Goal: Task Accomplishment & Management: Complete application form

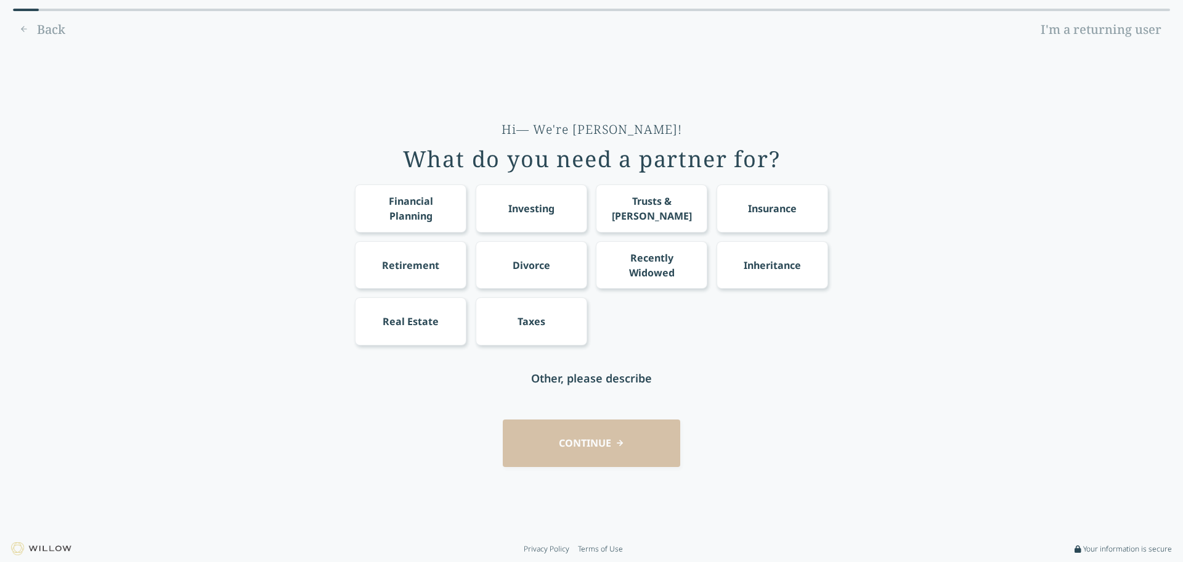
click at [423, 214] on div "Financial Planning" at bounding box center [411, 209] width 89 height 30
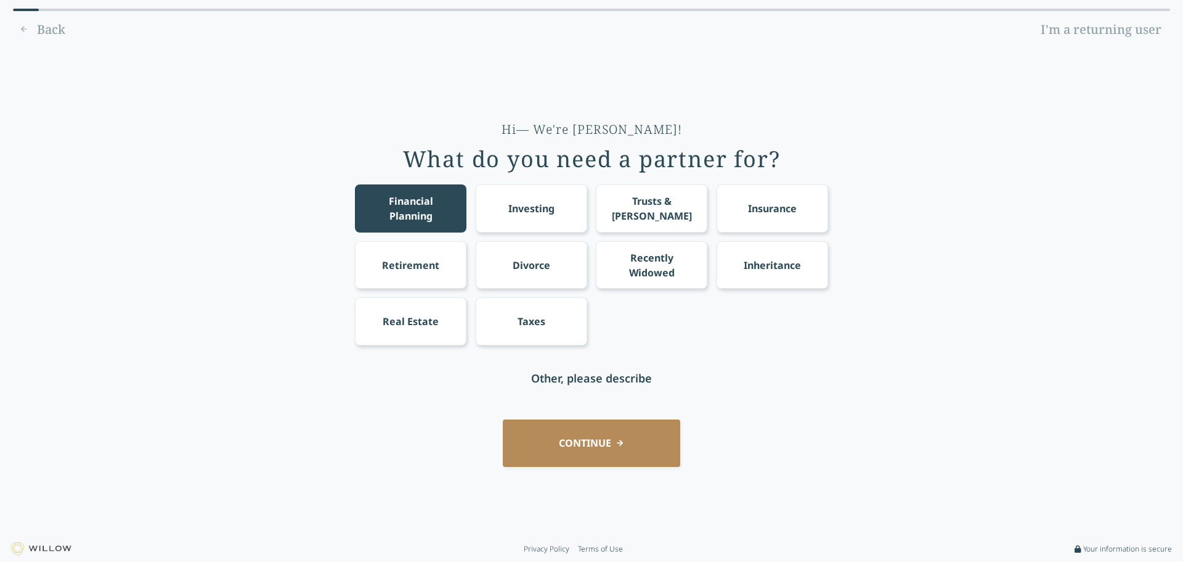
click at [553, 213] on div "Investing" at bounding box center [532, 208] width 46 height 15
click at [427, 273] on div "Retirement" at bounding box center [411, 264] width 112 height 47
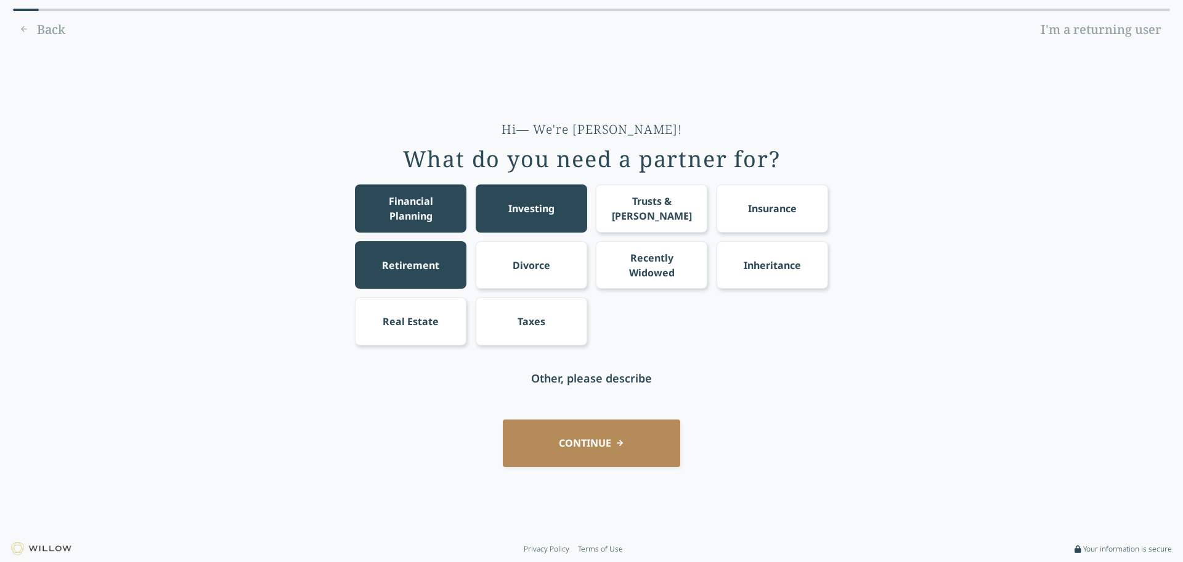
click at [420, 313] on div "Real Estate" at bounding box center [411, 320] width 112 height 47
click at [533, 351] on div "Hi— We're [PERSON_NAME]! What do you need a partner for? Financial Planning Inv…" at bounding box center [591, 261] width 473 height 280
click at [796, 214] on div "Insurance" at bounding box center [772, 208] width 49 height 15
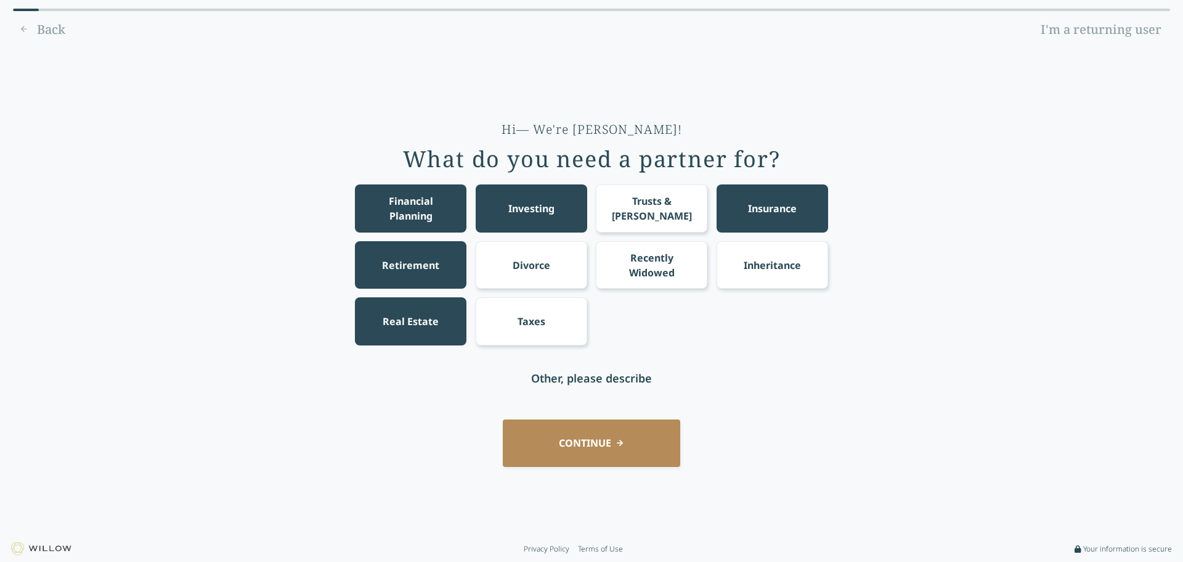
click at [597, 441] on button "CONTINUE" at bounding box center [592, 442] width 178 height 47
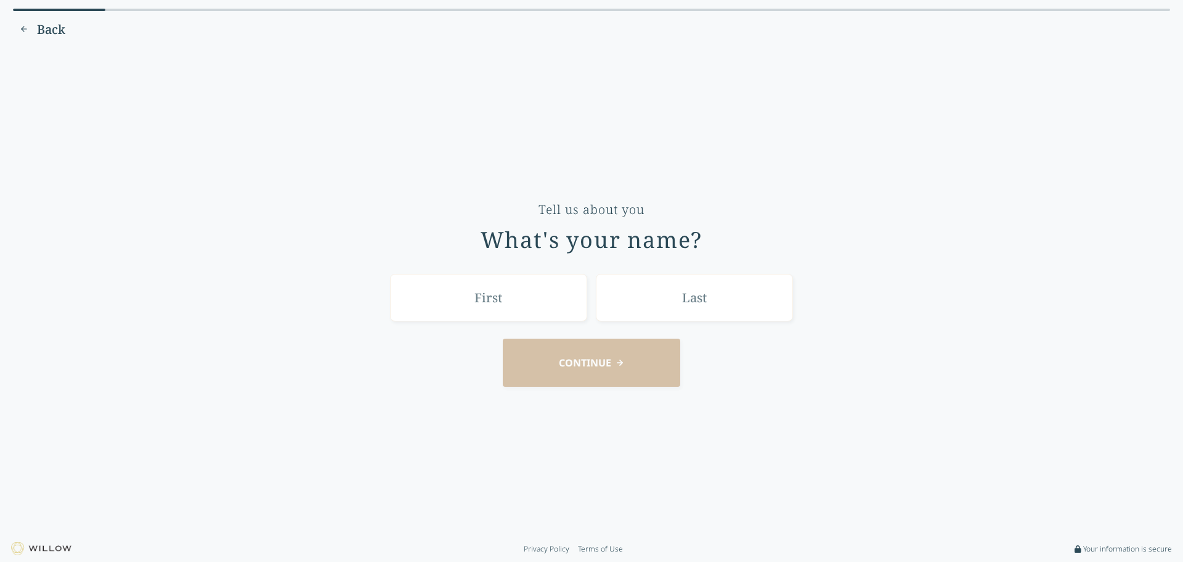
click at [468, 306] on input "text" at bounding box center [488, 297] width 197 height 47
type input "[PERSON_NAME]"
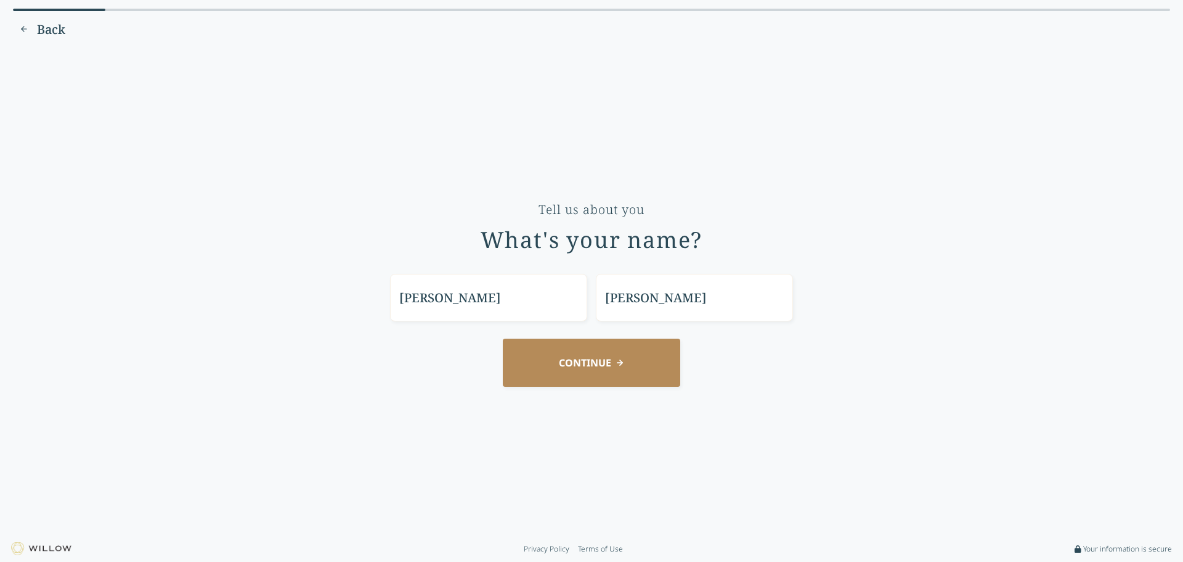
type input "[PERSON_NAME]"
click at [549, 349] on button "CONTINUE" at bounding box center [592, 361] width 178 height 47
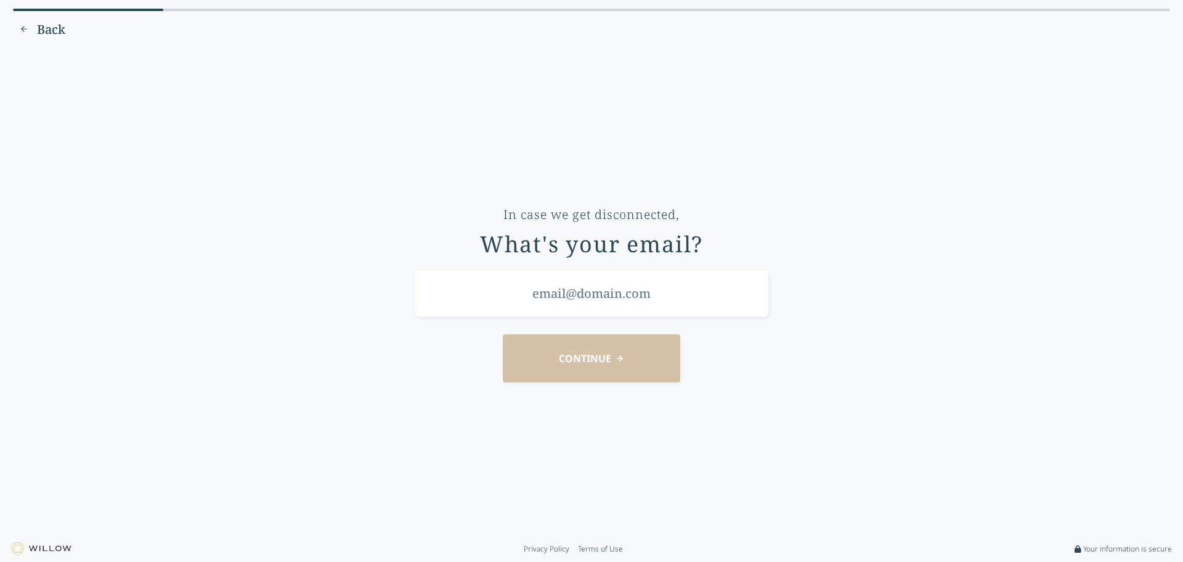
click at [549, 291] on input "email" at bounding box center [591, 292] width 355 height 47
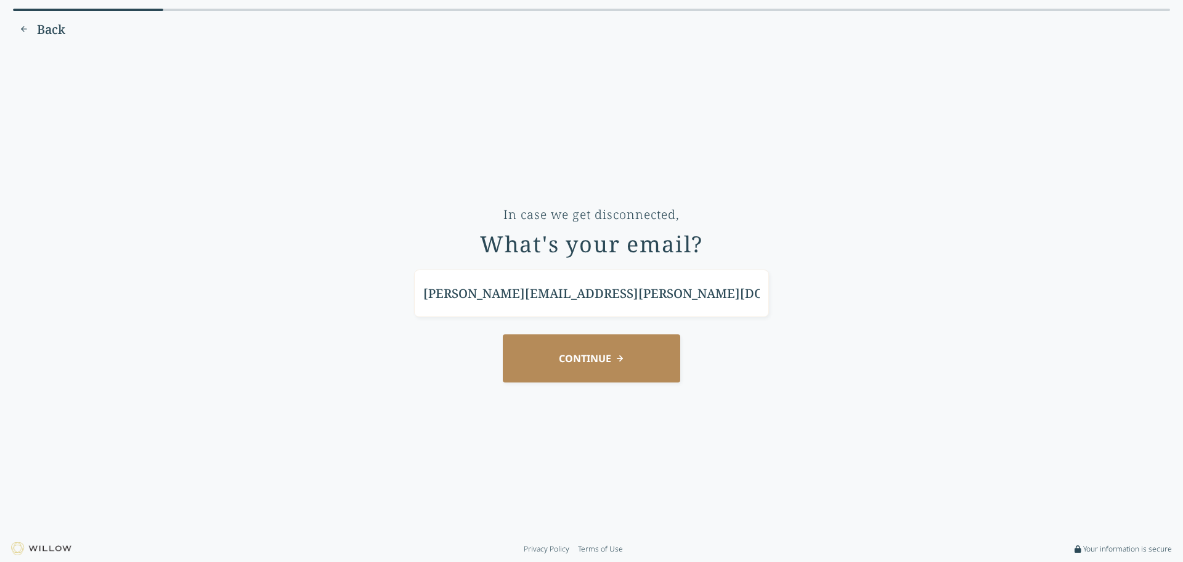
type input "[PERSON_NAME][EMAIL_ADDRESS][PERSON_NAME][DOMAIN_NAME]"
click at [503, 334] on button "CONTINUE" at bounding box center [592, 357] width 178 height 47
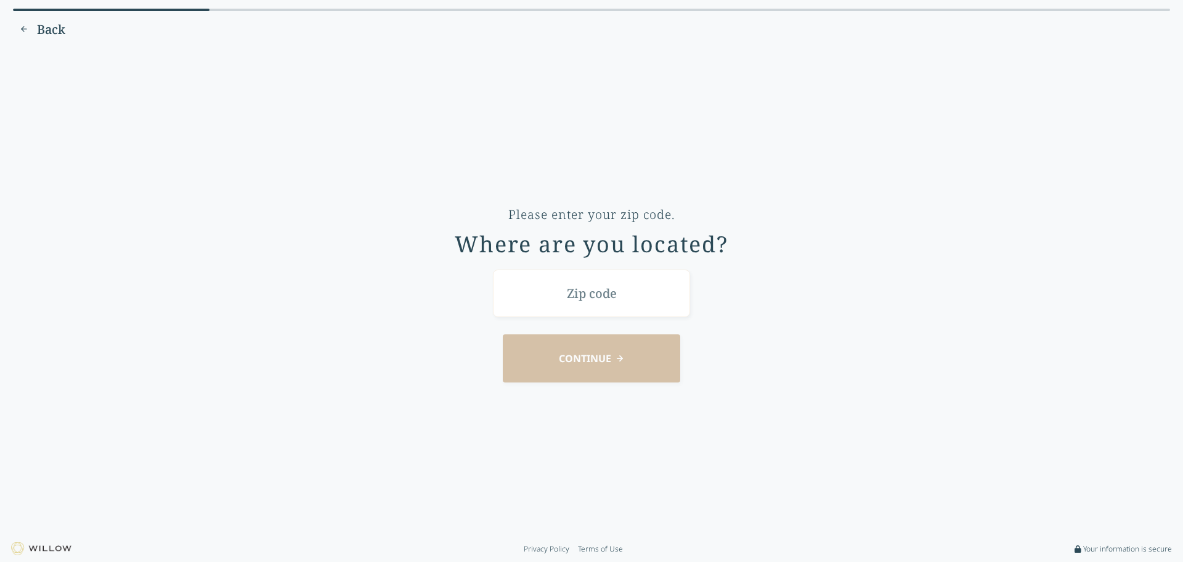
click at [564, 284] on input "text" at bounding box center [591, 292] width 197 height 47
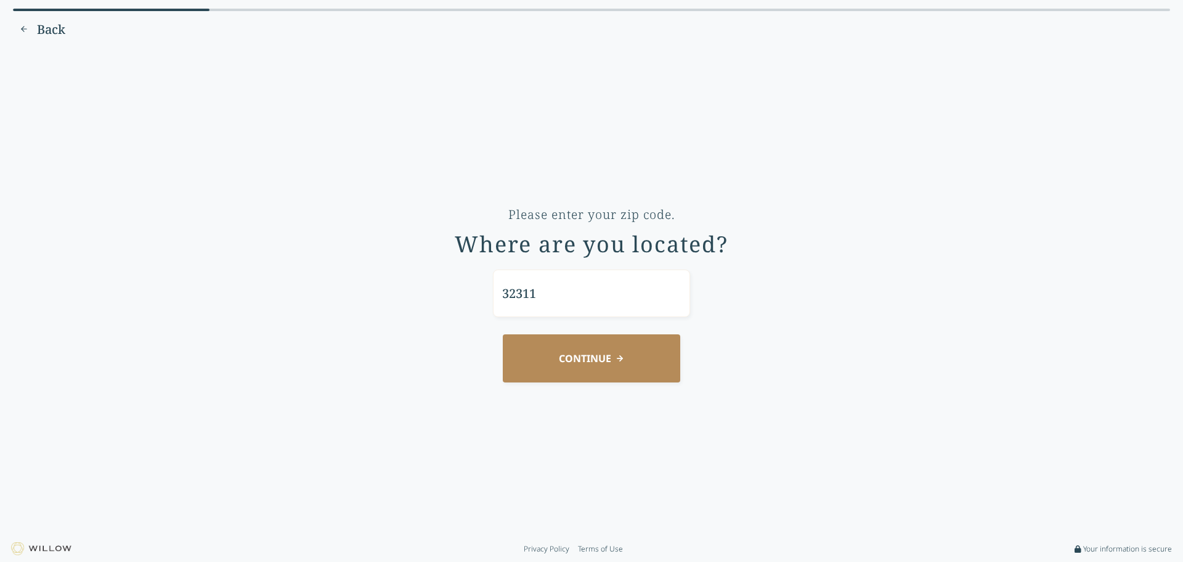
type input "32311"
click at [627, 348] on button "CONTINUE" at bounding box center [592, 357] width 178 height 47
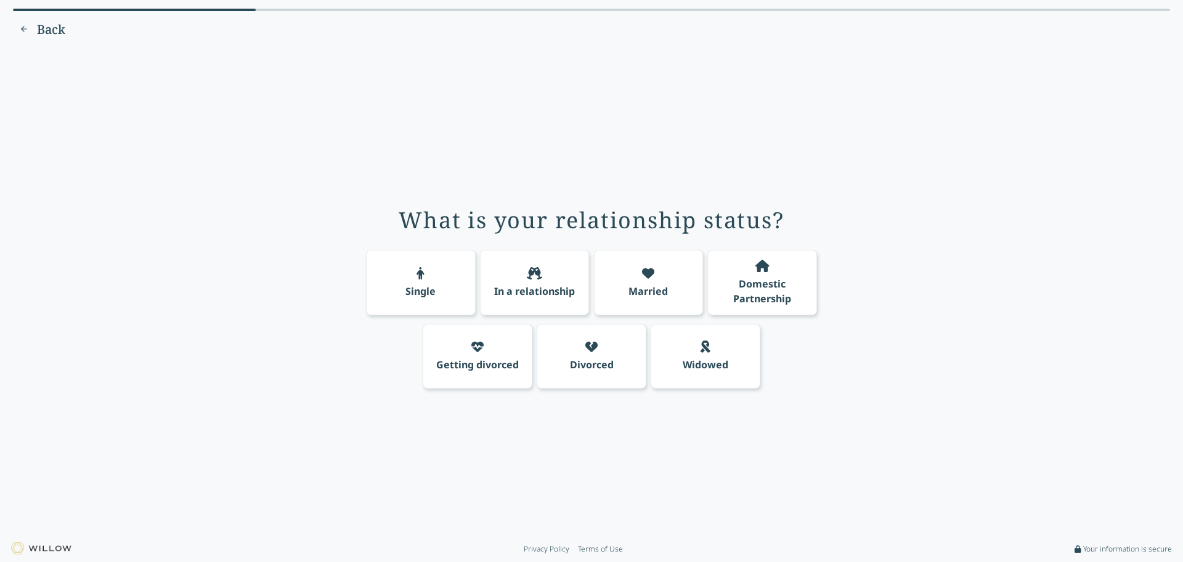
click at [651, 264] on div "Married" at bounding box center [649, 282] width 110 height 65
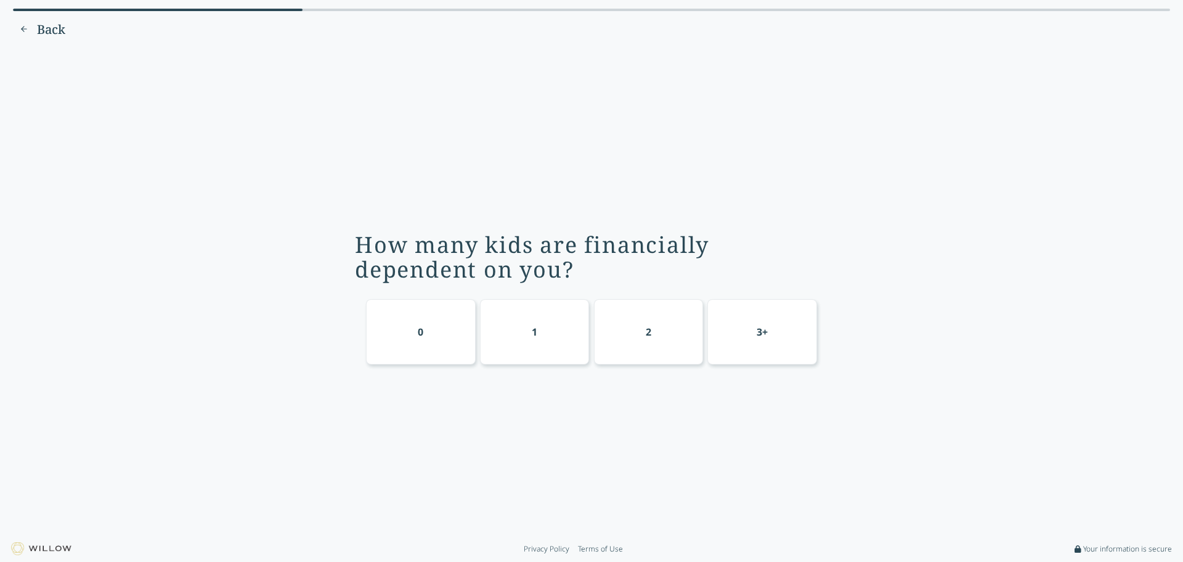
click at [409, 317] on div "0" at bounding box center [421, 331] width 110 height 65
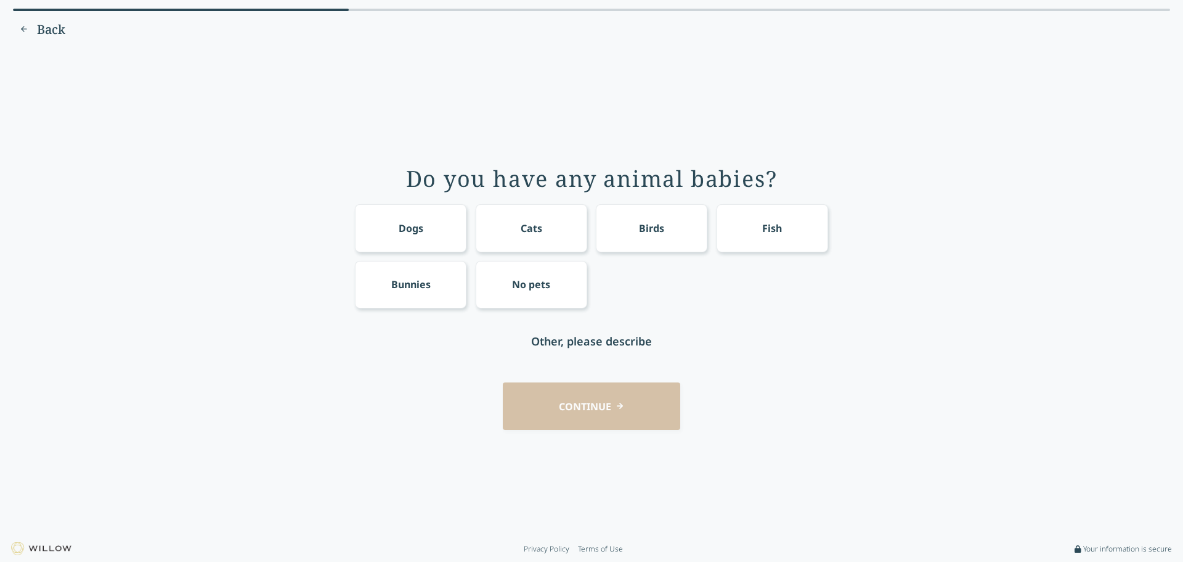
click at [377, 248] on div "Dogs" at bounding box center [411, 227] width 112 height 47
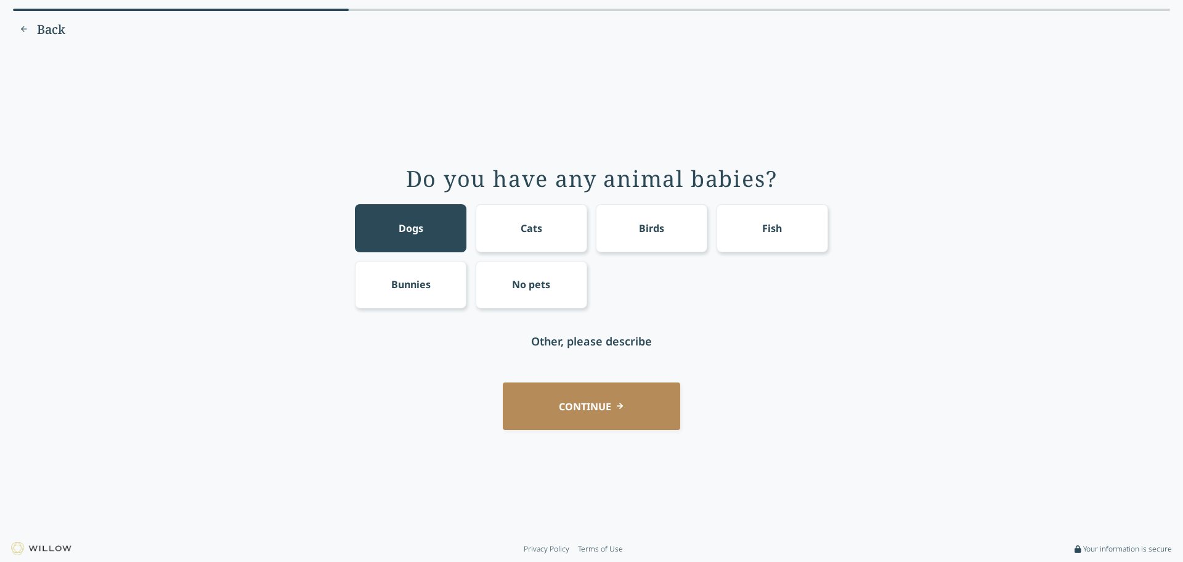
click at [605, 407] on button "CONTINUE" at bounding box center [592, 405] width 178 height 47
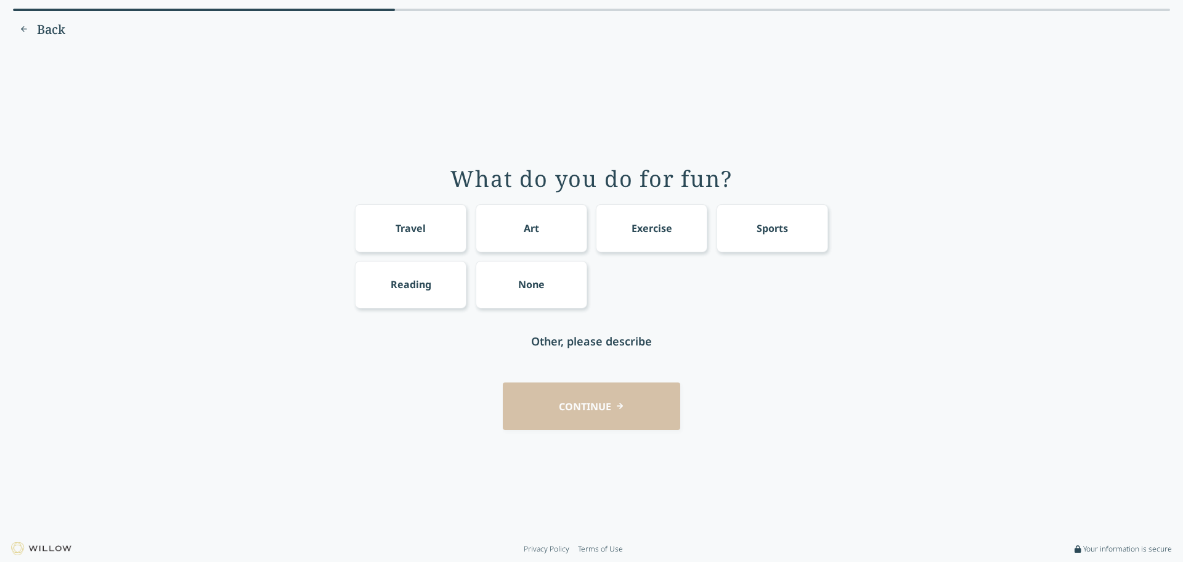
click at [397, 280] on div "Reading" at bounding box center [411, 284] width 41 height 15
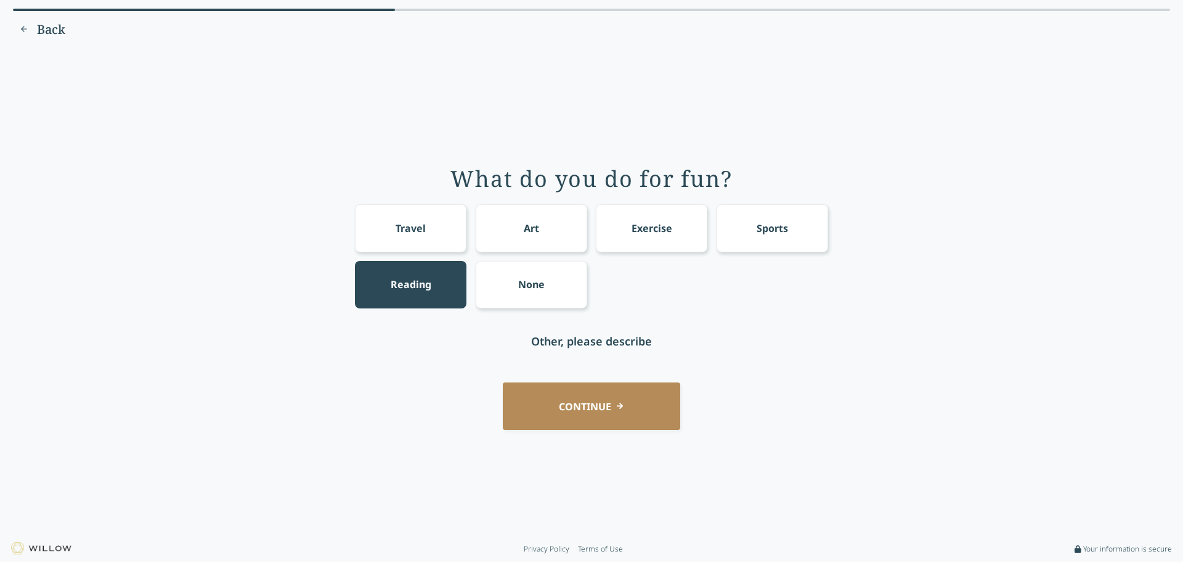
click at [664, 227] on div "Exercise" at bounding box center [652, 228] width 41 height 15
click at [425, 216] on div "Travel" at bounding box center [411, 227] width 112 height 47
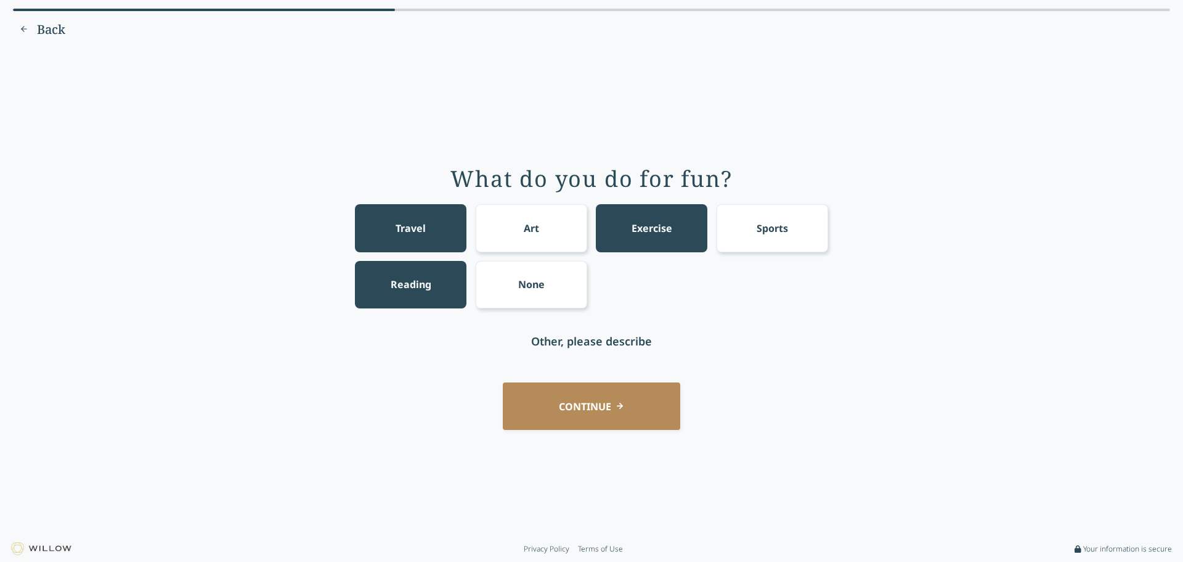
click at [598, 404] on button "CONTINUE" at bounding box center [592, 405] width 178 height 47
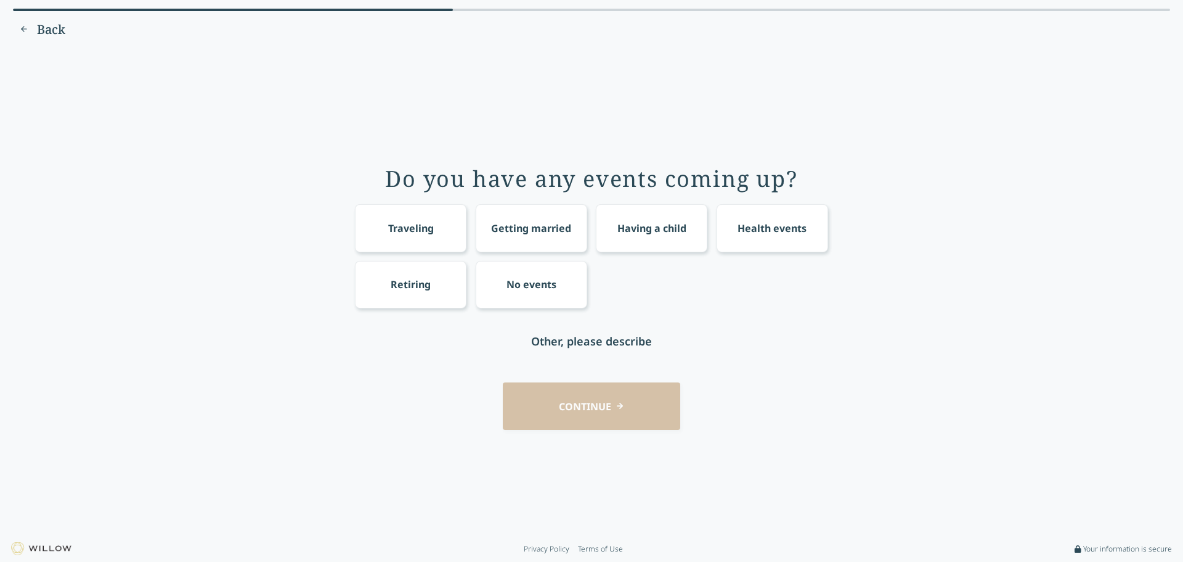
drag, startPoint x: 430, startPoint y: 218, endPoint x: 562, endPoint y: 207, distance: 132.4
click at [432, 218] on div "Traveling" at bounding box center [411, 227] width 112 height 47
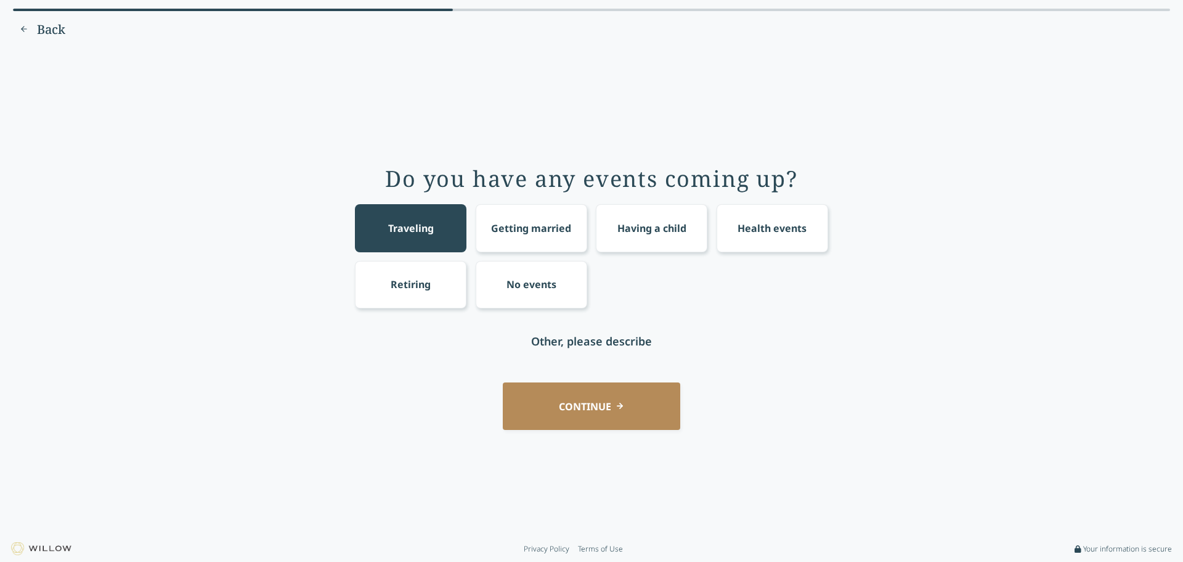
drag, startPoint x: 656, startPoint y: 242, endPoint x: 603, endPoint y: 313, distance: 88.4
click at [656, 242] on div "Having a child" at bounding box center [652, 227] width 112 height 47
click at [634, 407] on button "CONTINUE" at bounding box center [592, 405] width 178 height 47
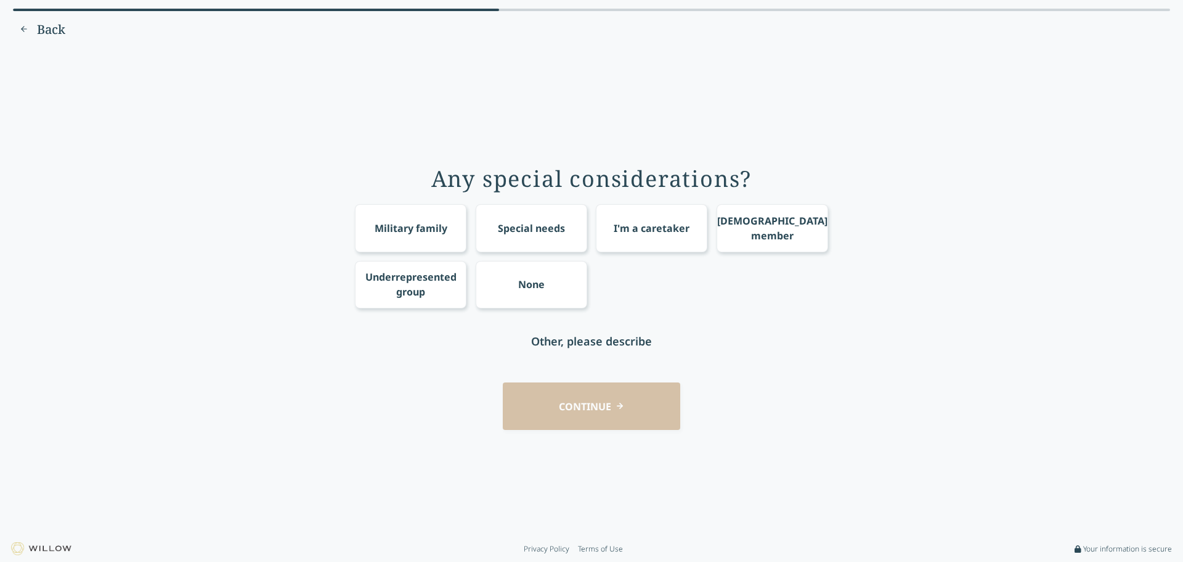
click at [547, 279] on div "None" at bounding box center [532, 284] width 112 height 47
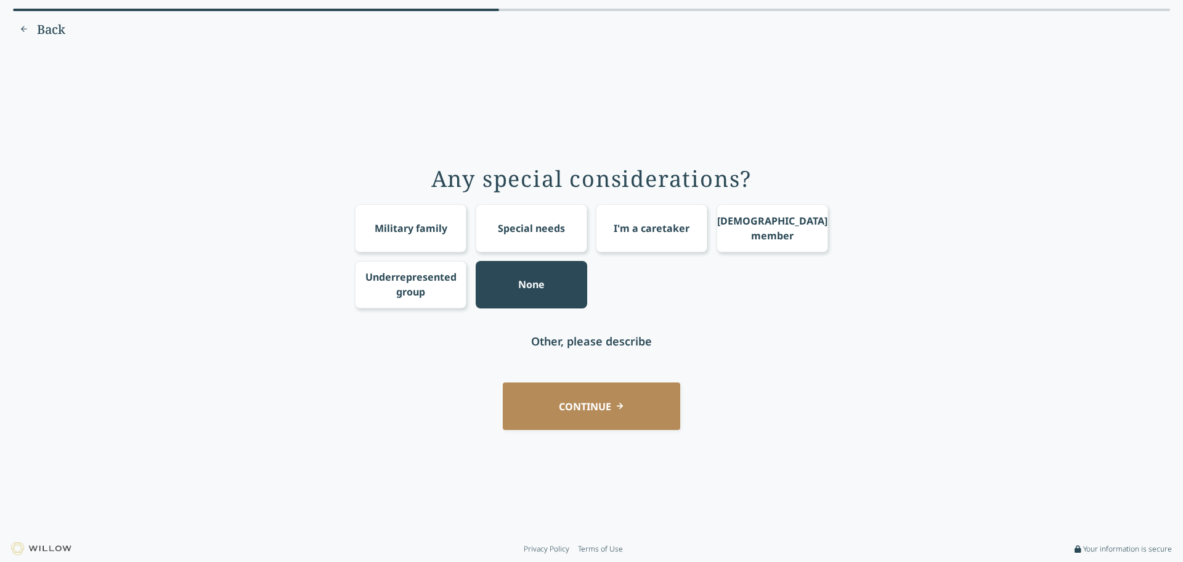
click at [598, 416] on button "CONTINUE" at bounding box center [592, 405] width 178 height 47
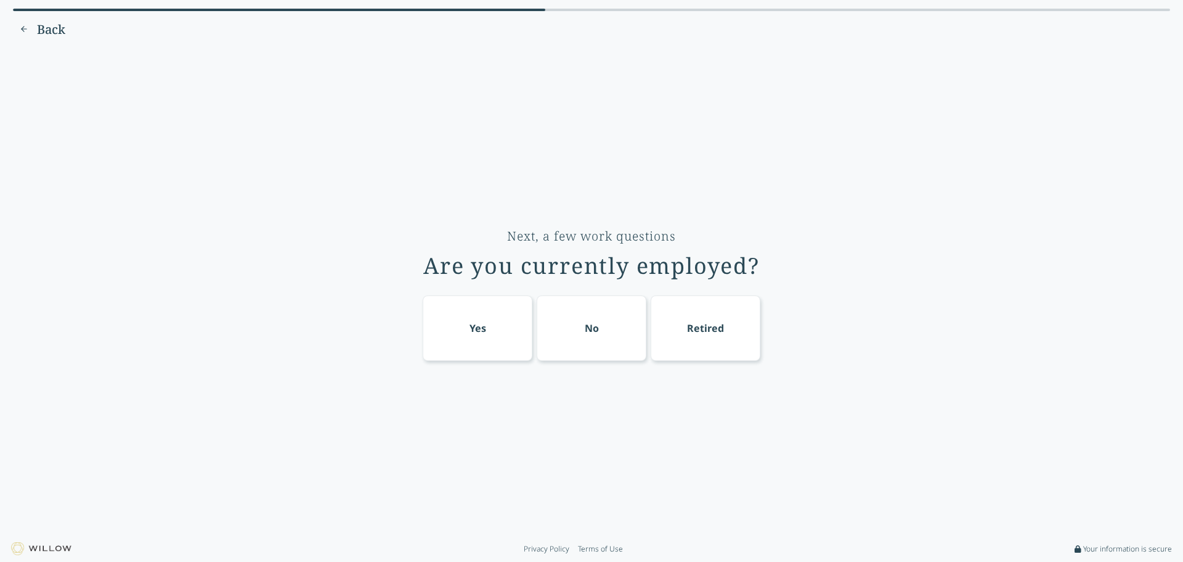
drag, startPoint x: 482, startPoint y: 351, endPoint x: 488, endPoint y: 412, distance: 60.7
click at [482, 351] on div "Yes" at bounding box center [478, 327] width 110 height 65
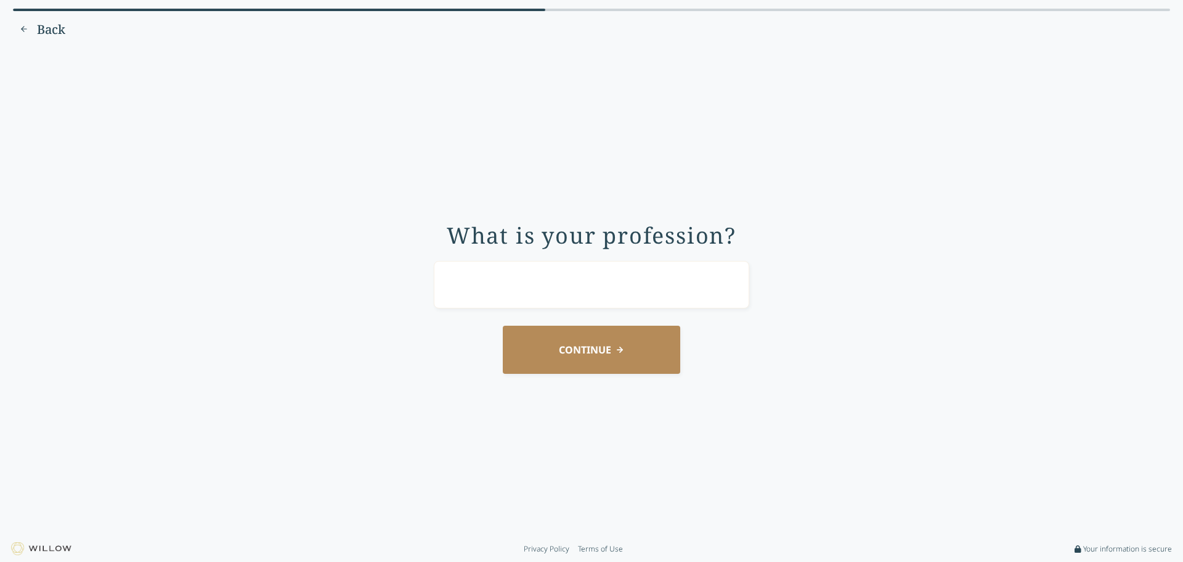
click at [556, 282] on input "text" at bounding box center [592, 284] width 316 height 47
type input "Communications Specialist"
click at [353, 374] on div "What is your profession? Communications Specialist CONTINUE" at bounding box center [591, 292] width 1149 height 470
click at [584, 354] on button "CONTINUE" at bounding box center [592, 348] width 178 height 47
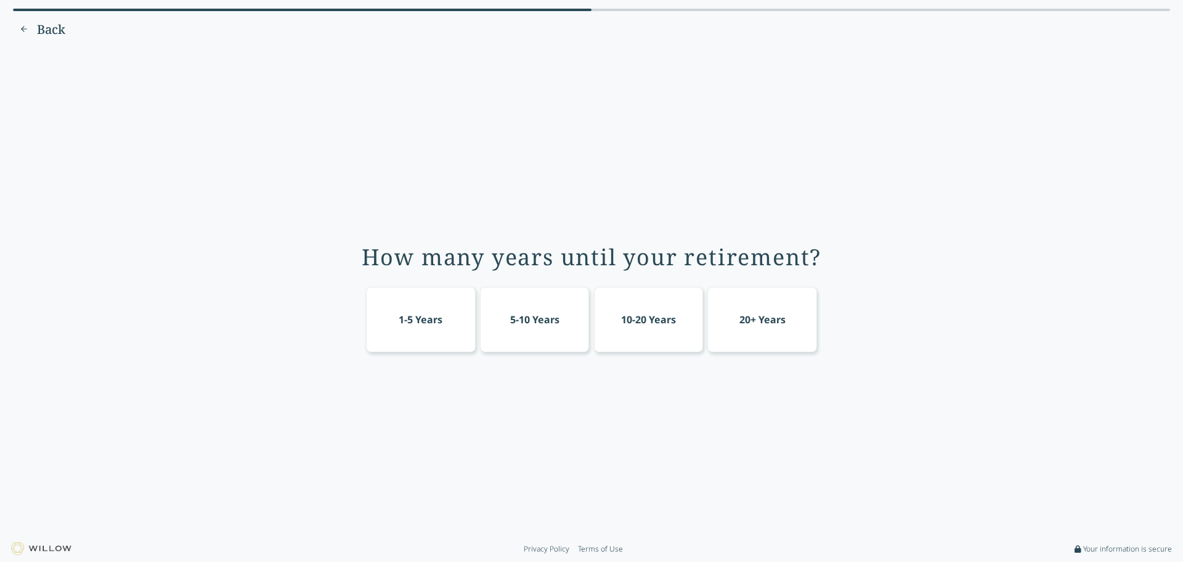
click at [793, 317] on div "20+ Years" at bounding box center [763, 319] width 110 height 65
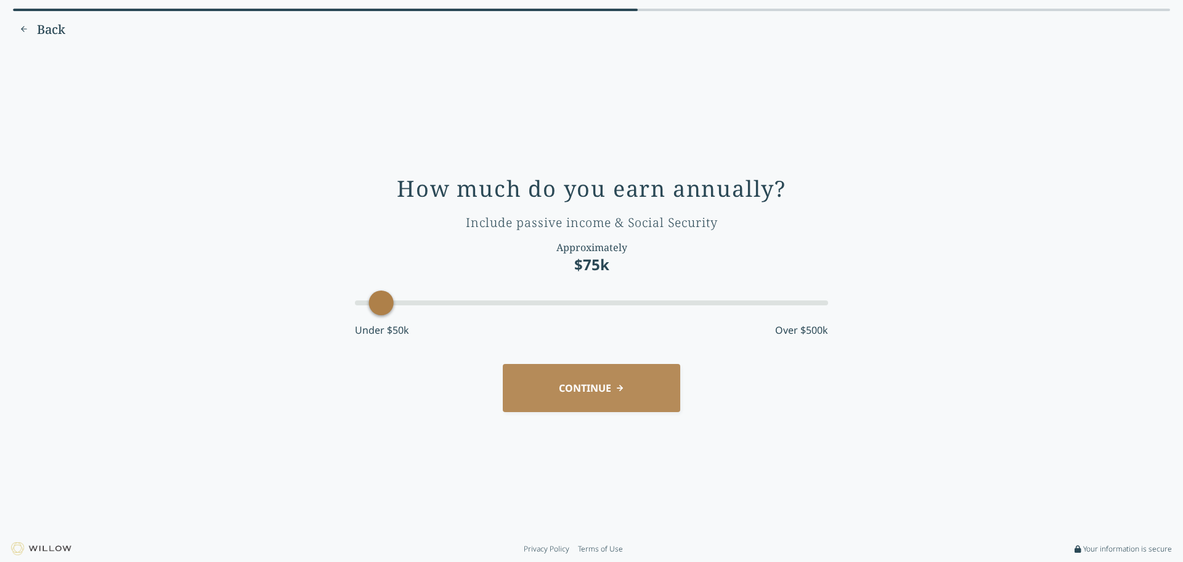
drag, startPoint x: 459, startPoint y: 309, endPoint x: 386, endPoint y: 301, distance: 72.6
click at [386, 301] on div "Accessibility label" at bounding box center [381, 302] width 25 height 25
click at [600, 387] on button "CONTINUE" at bounding box center [592, 387] width 178 height 47
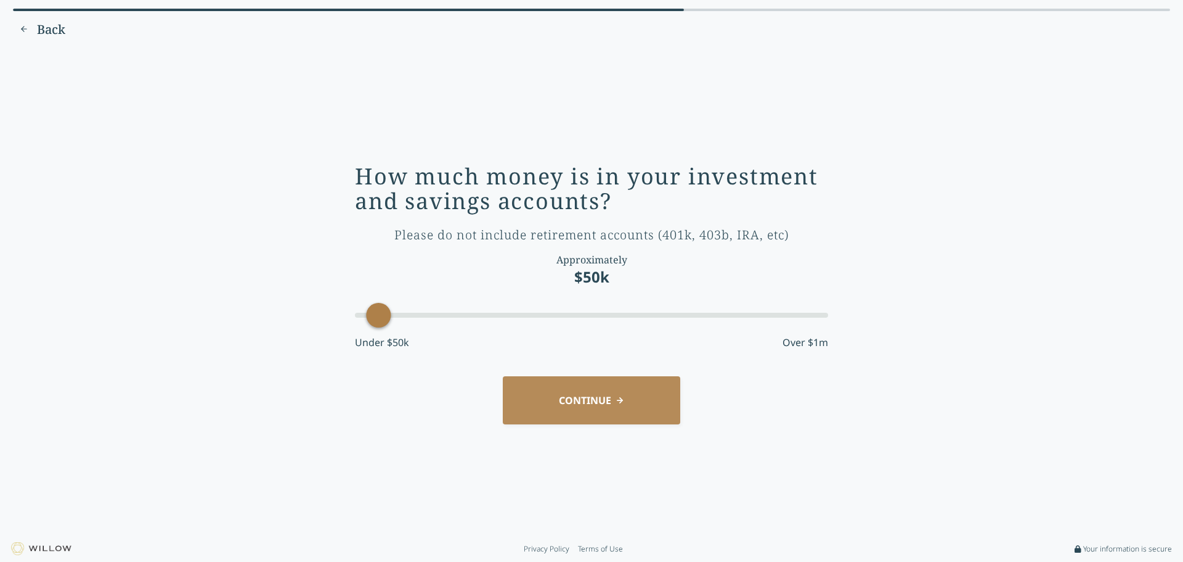
drag, startPoint x: 405, startPoint y: 319, endPoint x: 303, endPoint y: 314, distance: 102.5
click at [303, 314] on div "How much money is in your investment and savings accounts? Please do not includ…" at bounding box center [591, 292] width 1149 height 470
click at [640, 396] on button "CONTINUE" at bounding box center [592, 399] width 178 height 47
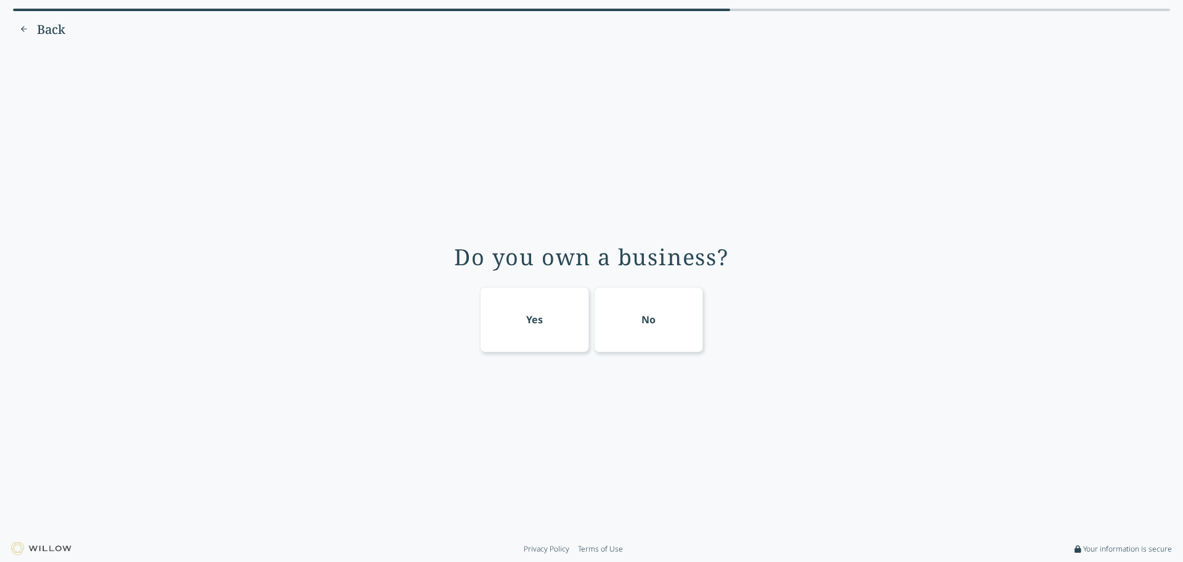
click at [645, 299] on div "No" at bounding box center [649, 319] width 110 height 65
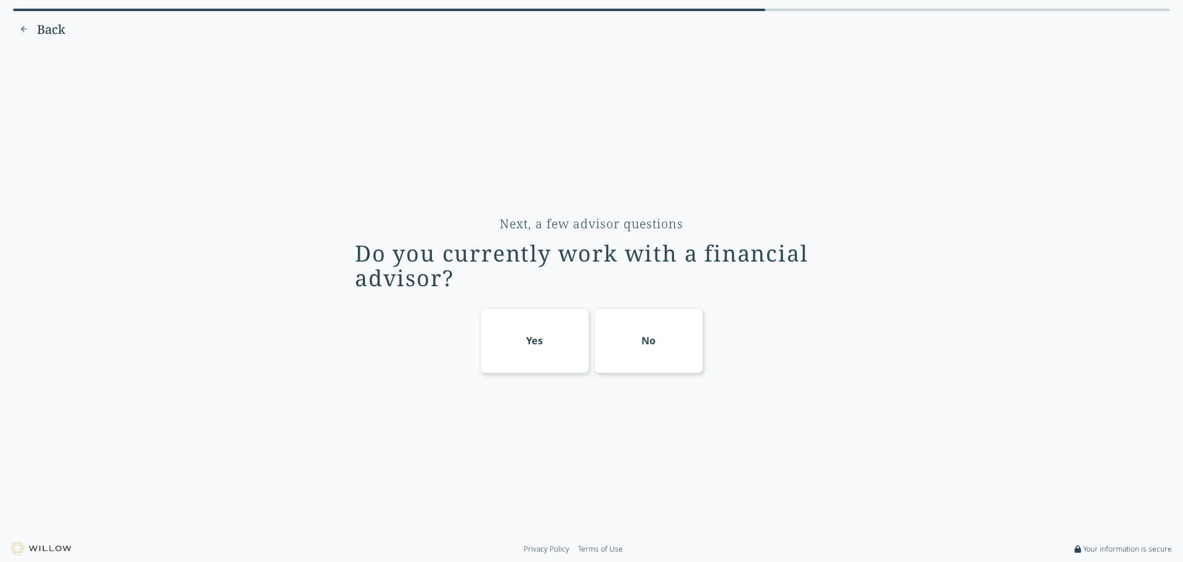
click at [635, 358] on div "No" at bounding box center [649, 340] width 110 height 65
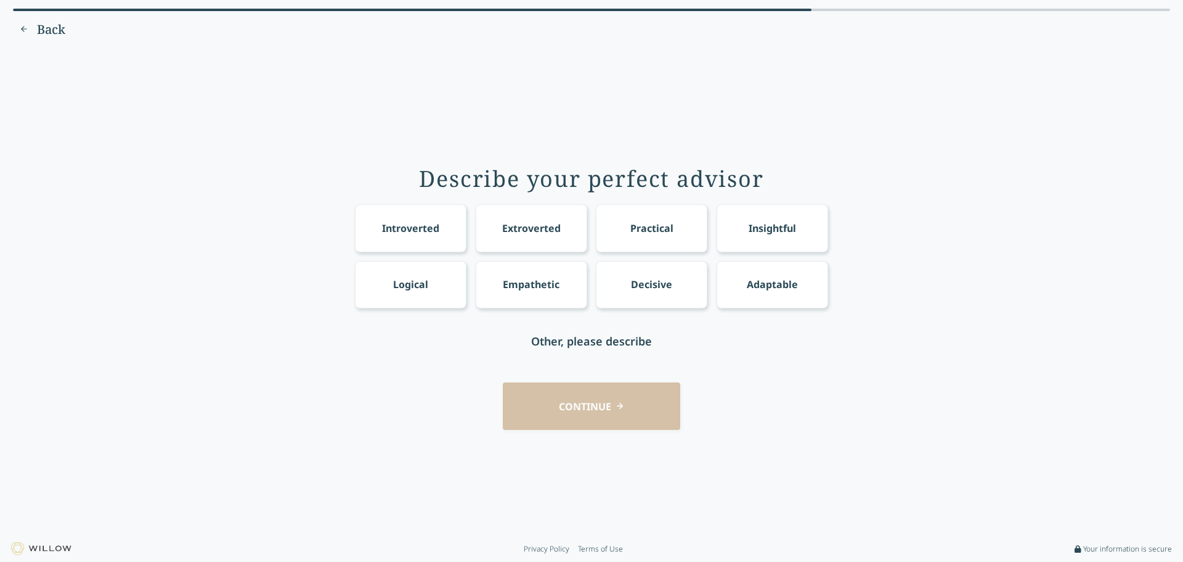
click at [507, 289] on div "Empathetic" at bounding box center [531, 284] width 57 height 15
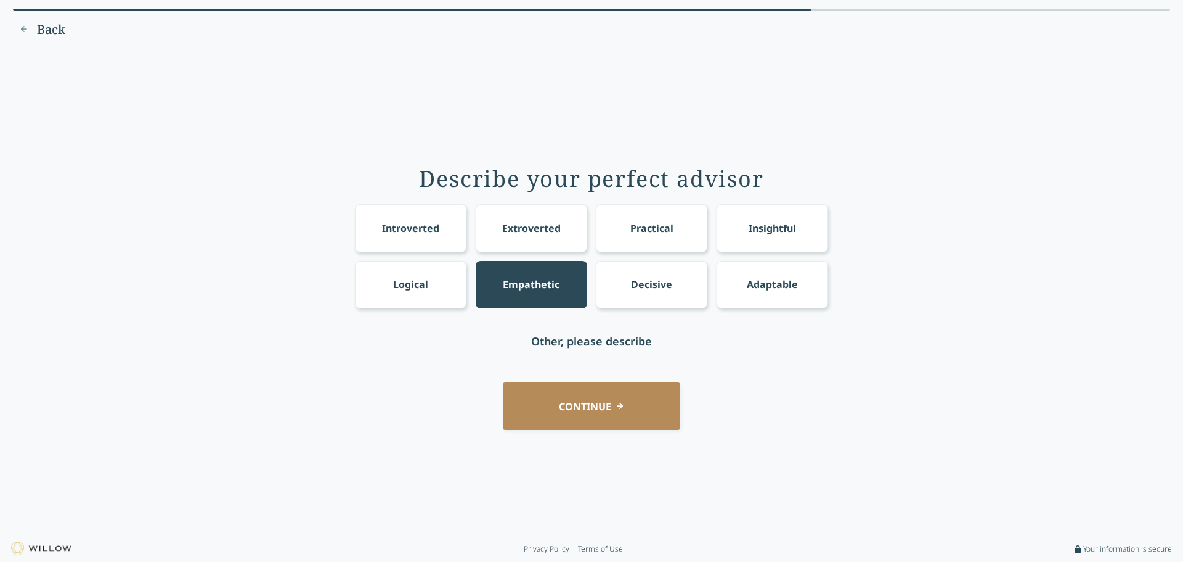
click at [427, 283] on div "Logical" at bounding box center [410, 284] width 35 height 15
click at [750, 232] on div "Insightful" at bounding box center [772, 228] width 47 height 15
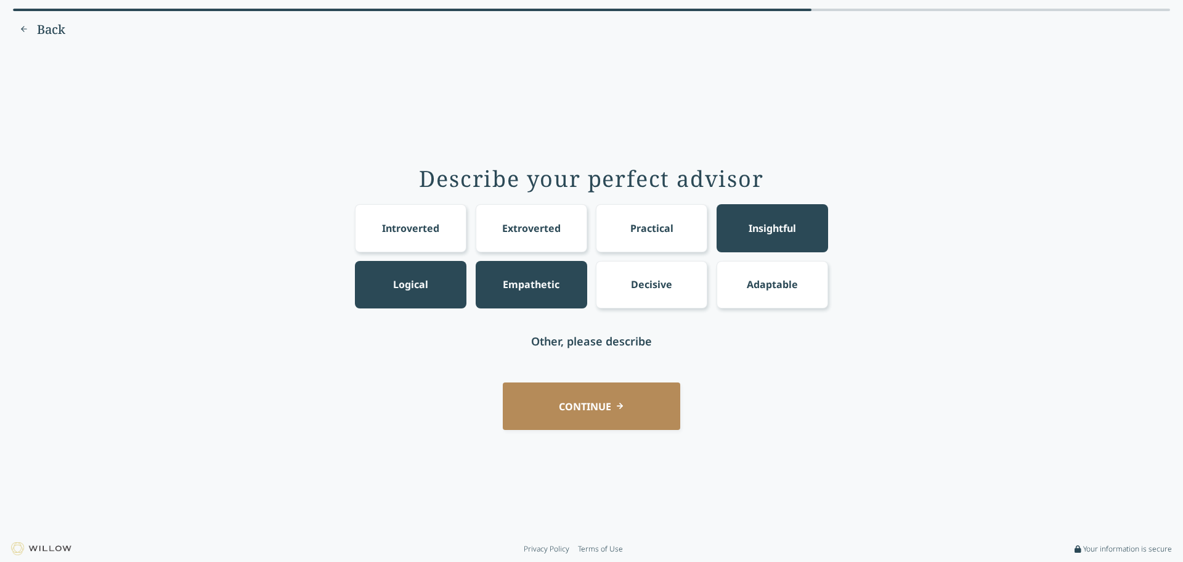
click at [648, 234] on div "Practical" at bounding box center [652, 228] width 43 height 15
click at [762, 277] on div "Adaptable" at bounding box center [772, 284] width 51 height 15
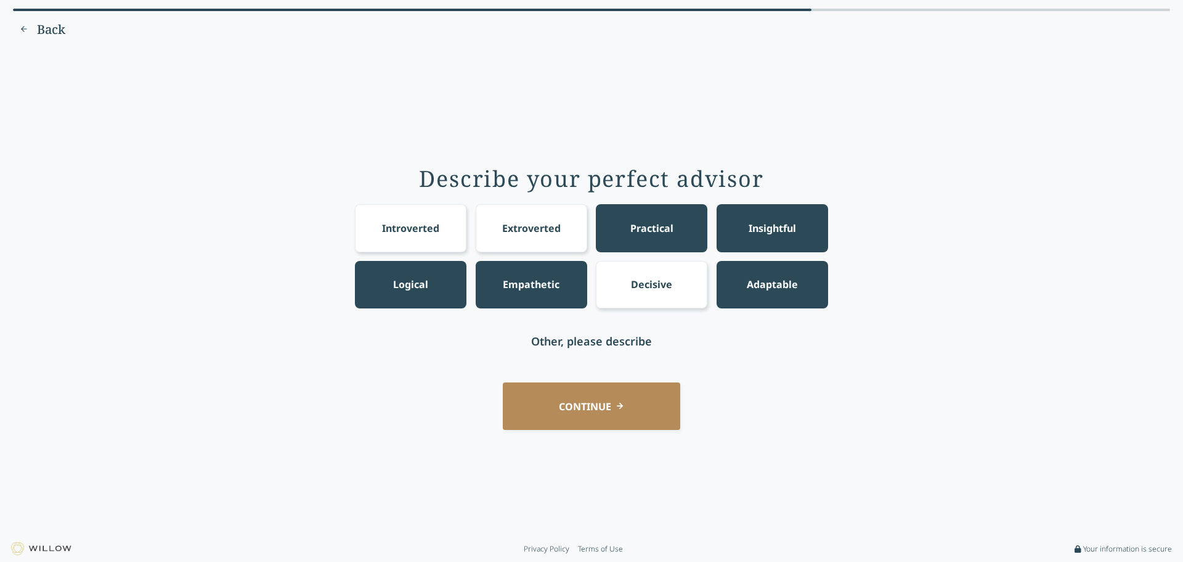
click at [674, 280] on div "Decisive" at bounding box center [652, 284] width 112 height 47
click at [612, 402] on button "CONTINUE" at bounding box center [592, 405] width 178 height 47
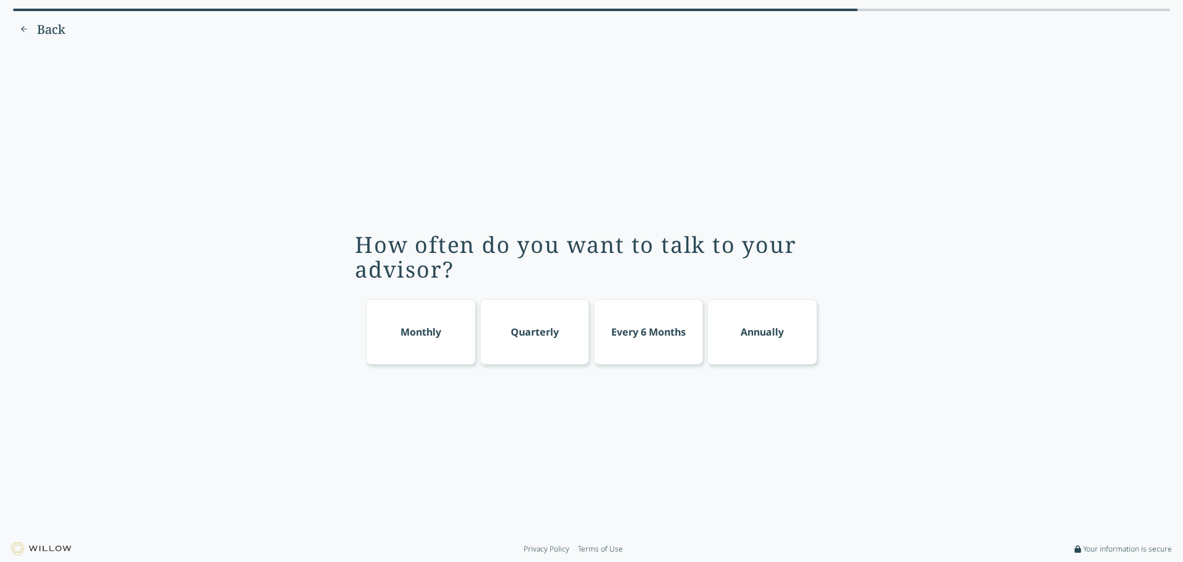
click at [526, 339] on div "Quarterly" at bounding box center [535, 331] width 110 height 65
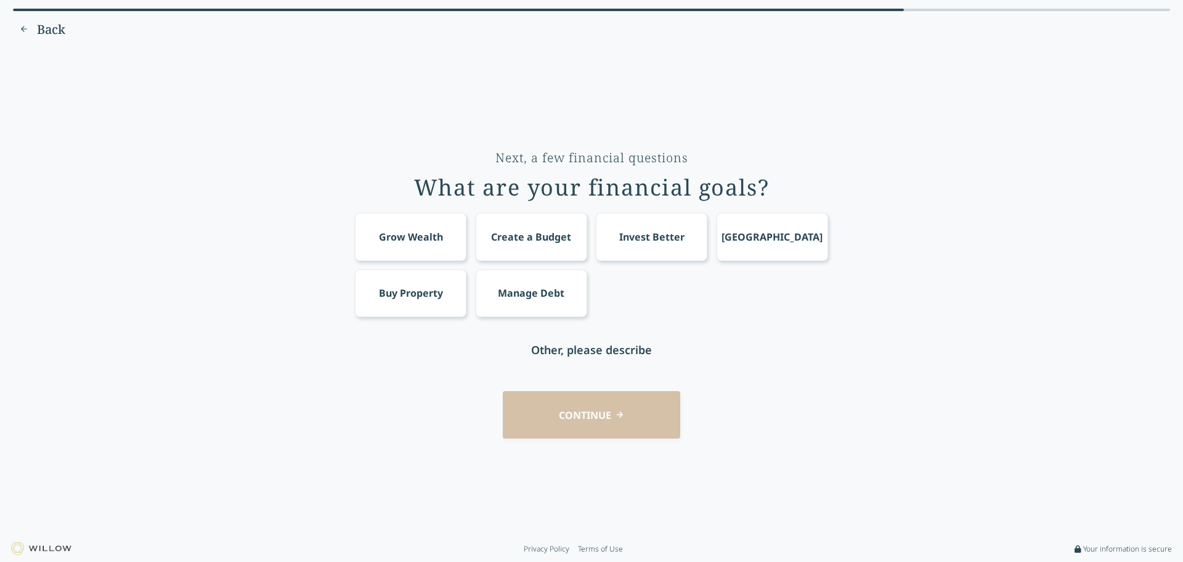
click at [423, 236] on div "Grow Wealth" at bounding box center [411, 236] width 64 height 15
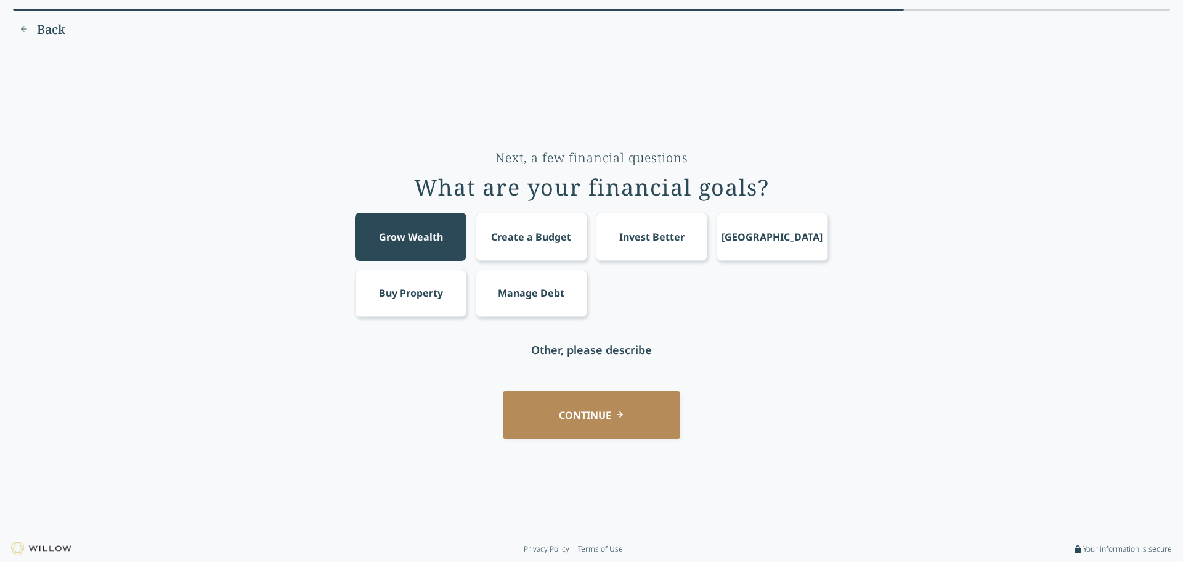
click at [541, 232] on div "Create a Budget" at bounding box center [531, 236] width 80 height 15
click at [534, 289] on div "Manage Debt" at bounding box center [531, 292] width 67 height 15
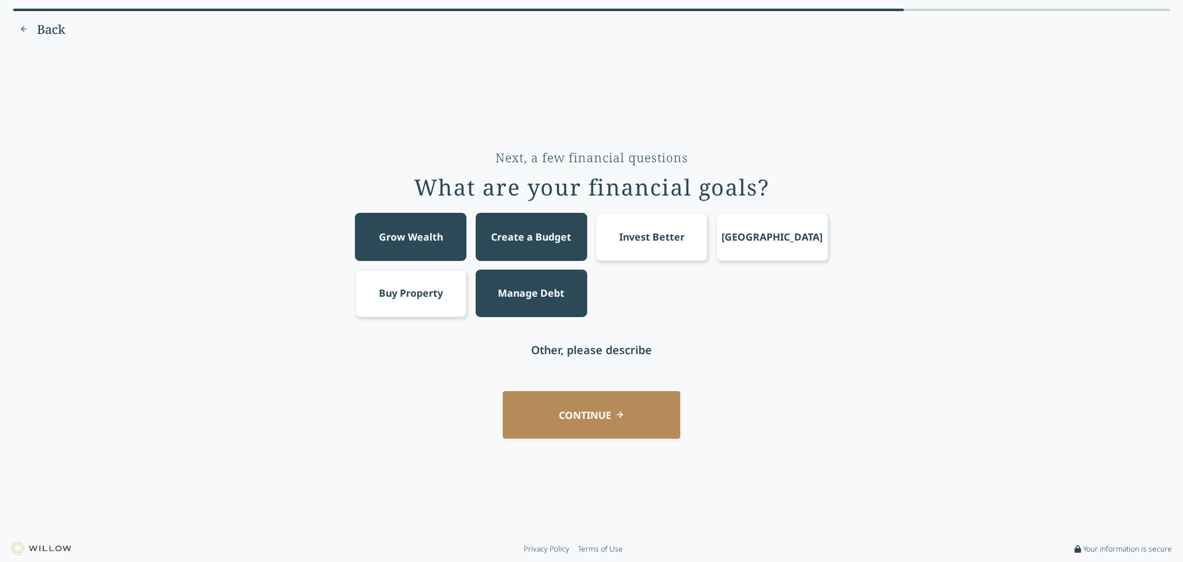
click at [395, 296] on div "Buy Property" at bounding box center [411, 292] width 64 height 15
click at [672, 229] on div "Invest Better" at bounding box center [651, 236] width 65 height 15
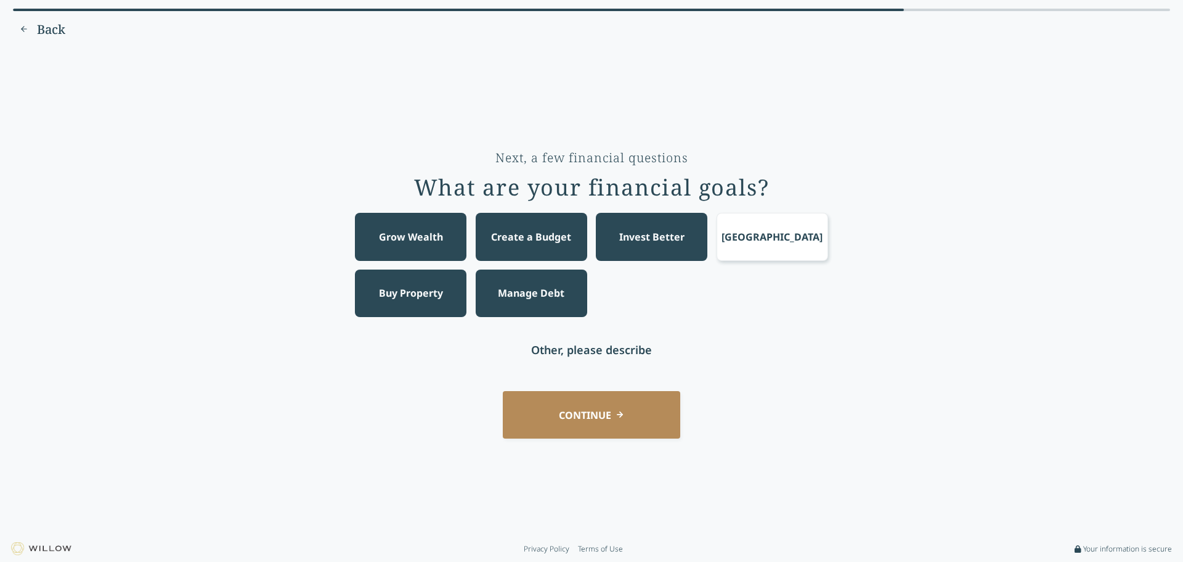
click at [644, 418] on button "CONTINUE" at bounding box center [592, 414] width 178 height 47
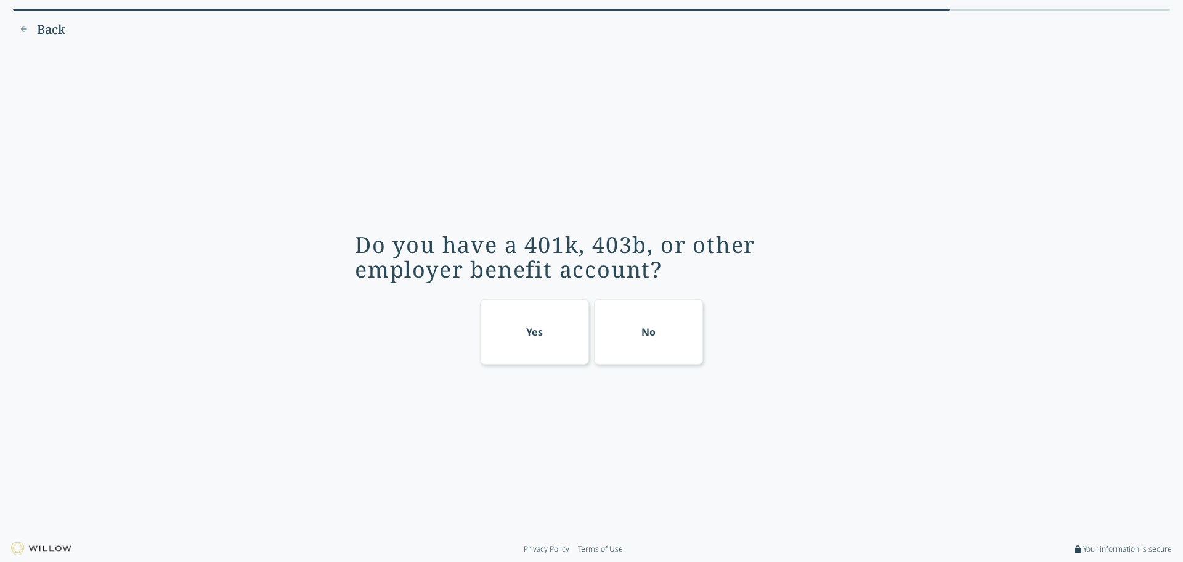
click at [550, 313] on div "Yes" at bounding box center [535, 331] width 110 height 65
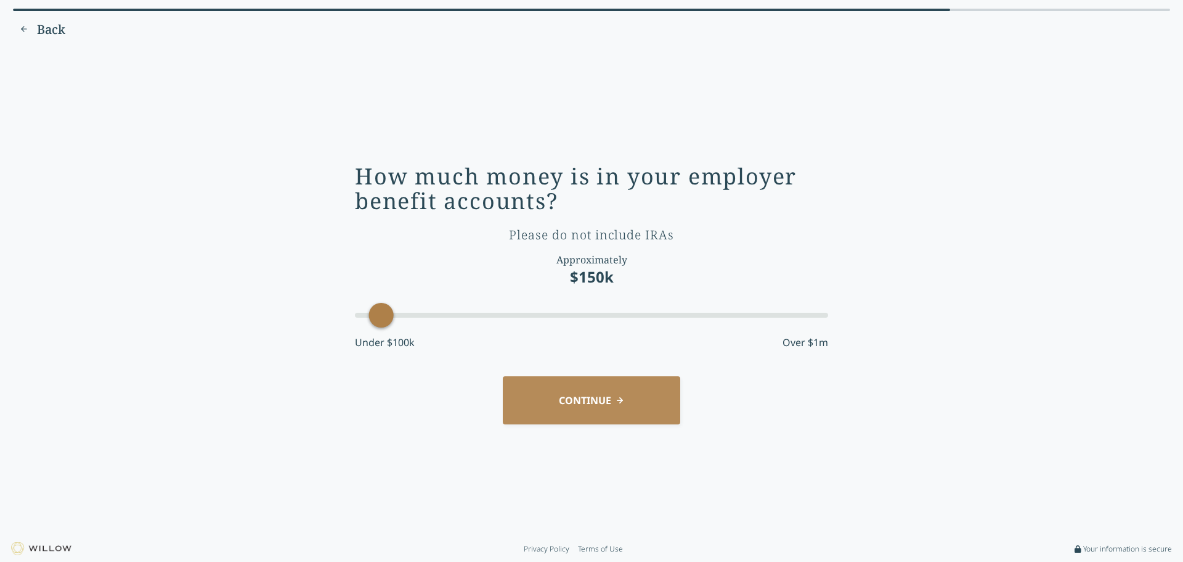
drag, startPoint x: 430, startPoint y: 316, endPoint x: 385, endPoint y: 327, distance: 46.5
click at [385, 327] on div "How much money is in your employer benefit accounts? Please do not include IRAs…" at bounding box center [591, 261] width 473 height 195
click at [593, 408] on button "CONTINUE" at bounding box center [592, 399] width 178 height 47
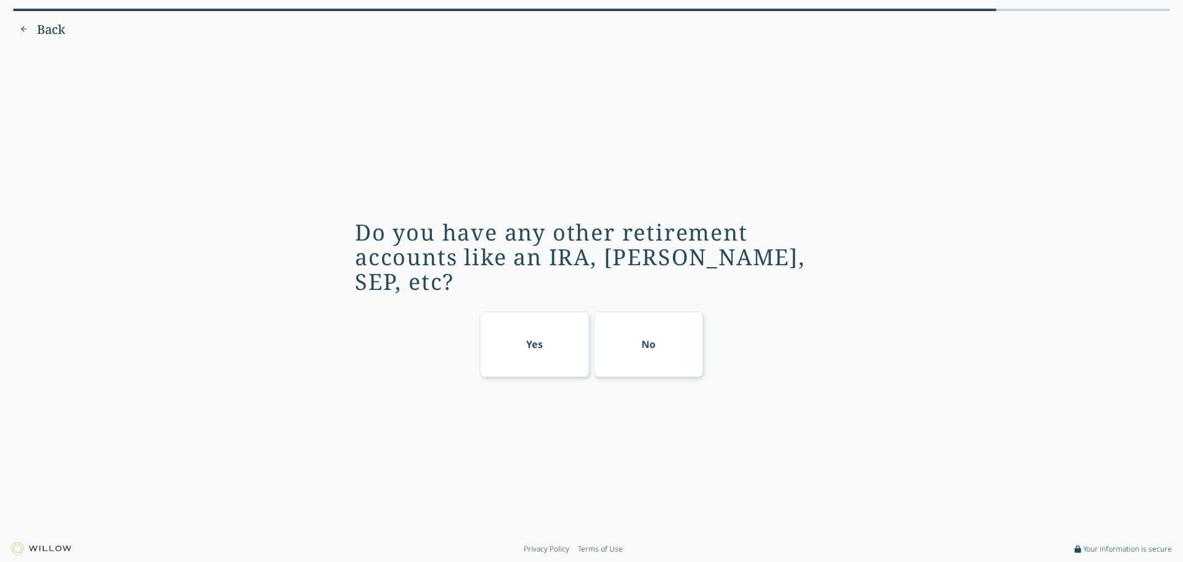
click at [561, 311] on div "Yes" at bounding box center [535, 343] width 110 height 65
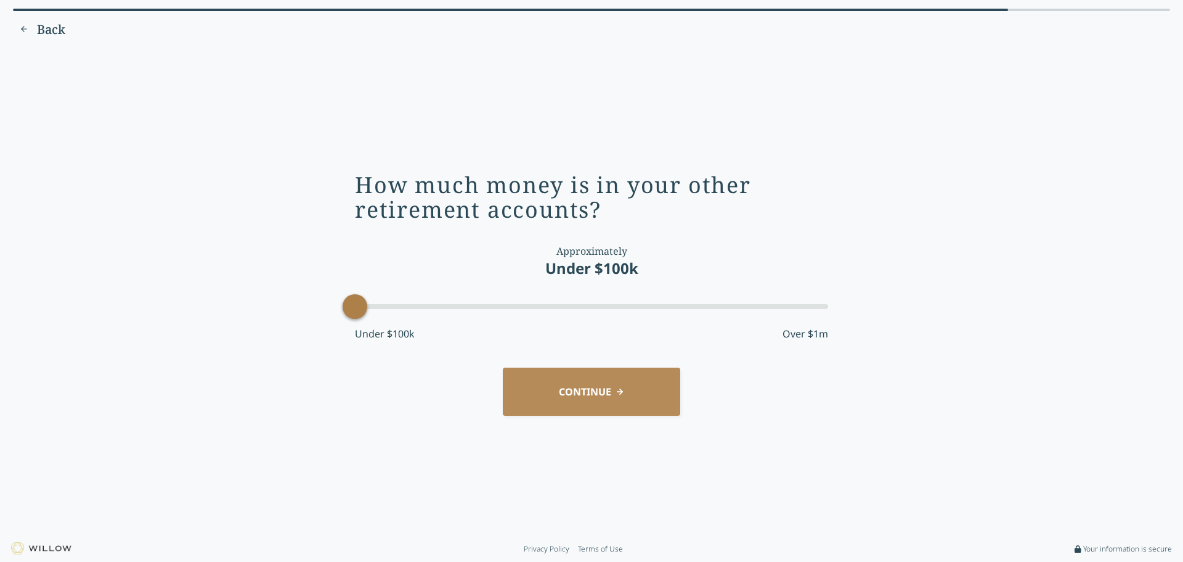
drag, startPoint x: 562, startPoint y: 304, endPoint x: 359, endPoint y: 312, distance: 202.9
click at [359, 312] on div "Accessibility label" at bounding box center [355, 306] width 25 height 25
click at [564, 397] on button "CONTINUE" at bounding box center [592, 390] width 178 height 47
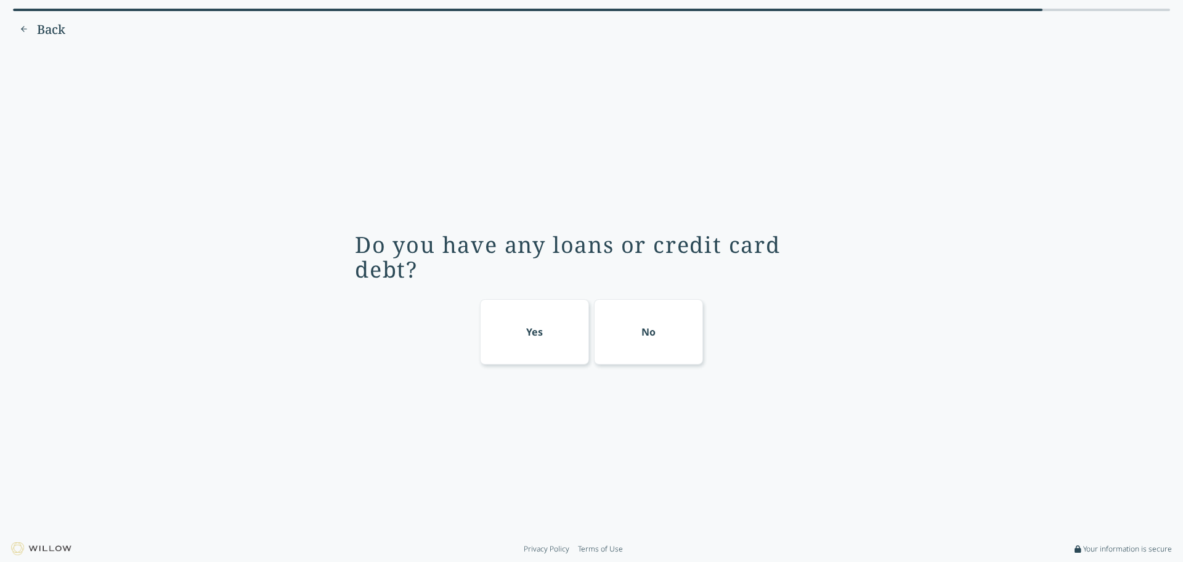
click at [660, 344] on div "No" at bounding box center [649, 331] width 110 height 65
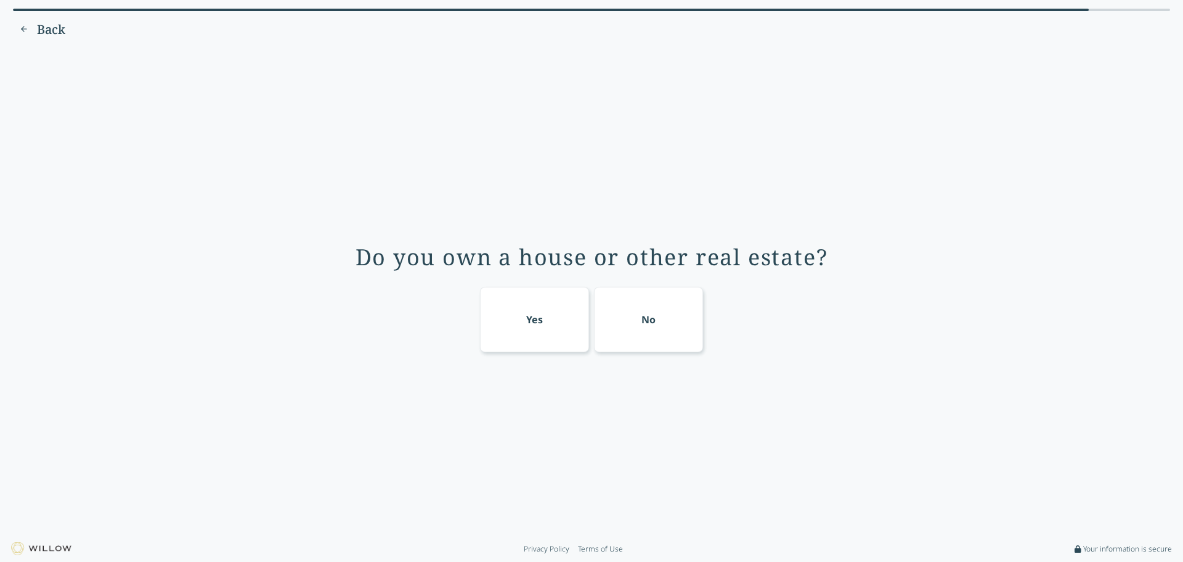
click at [650, 327] on div "No" at bounding box center [649, 319] width 14 height 15
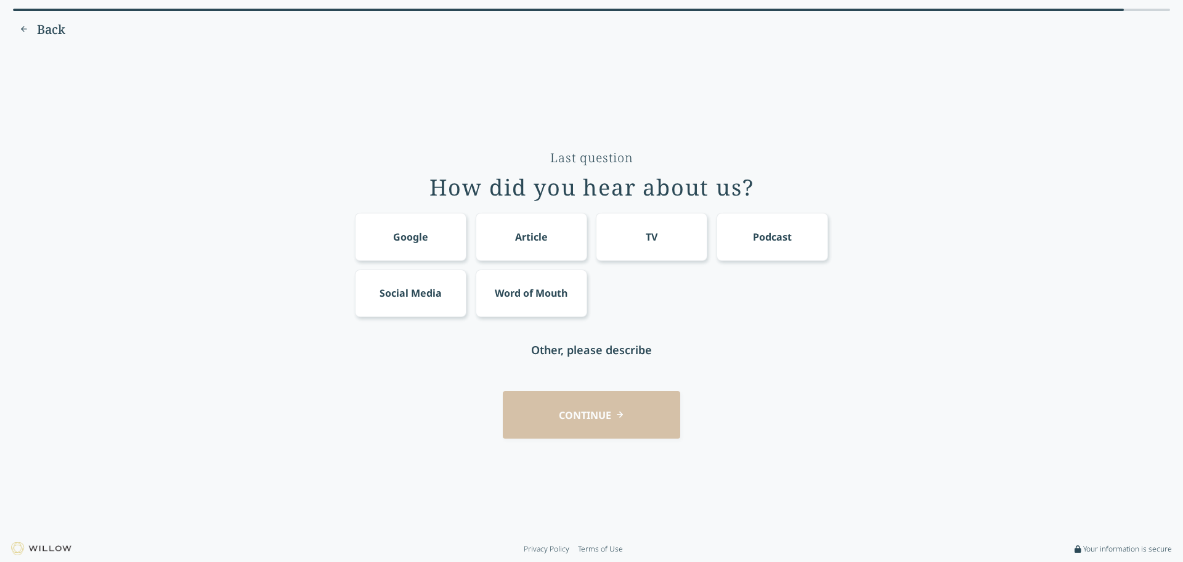
click at [377, 239] on div "Google" at bounding box center [411, 236] width 112 height 47
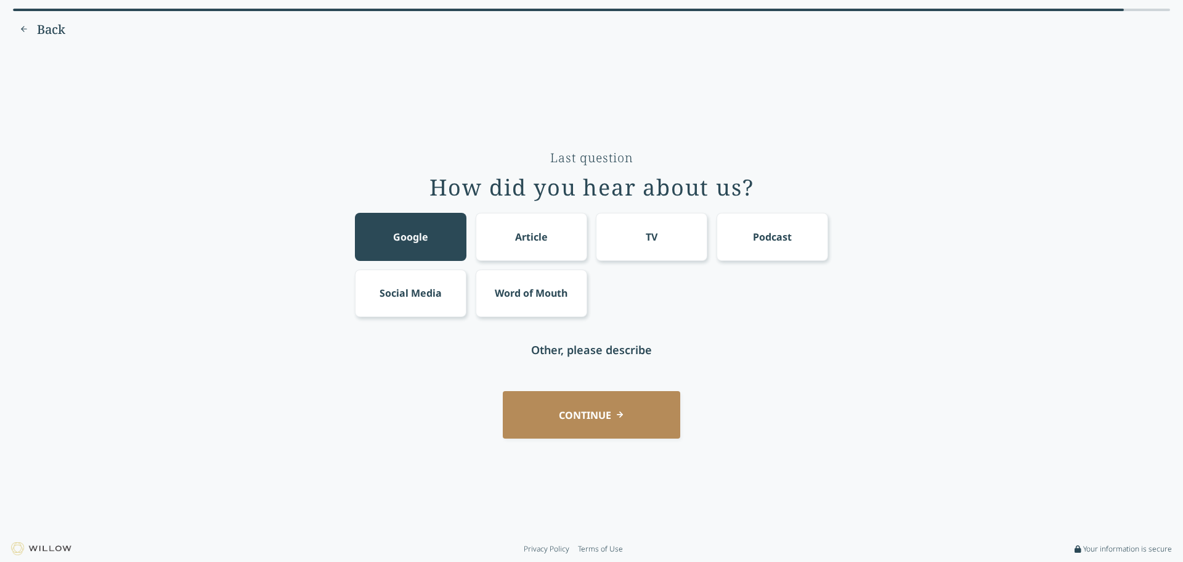
click at [562, 413] on button "CONTINUE" at bounding box center [592, 414] width 178 height 47
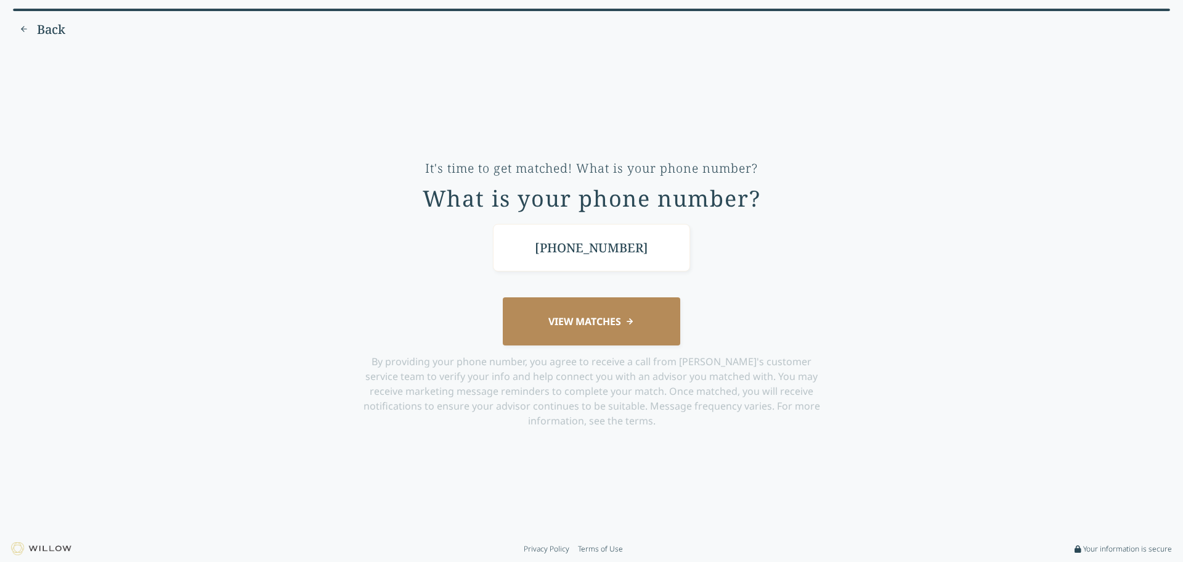
type input "[PHONE_NUMBER]"
click at [582, 334] on button "VIEW MATCHES" at bounding box center [592, 320] width 178 height 47
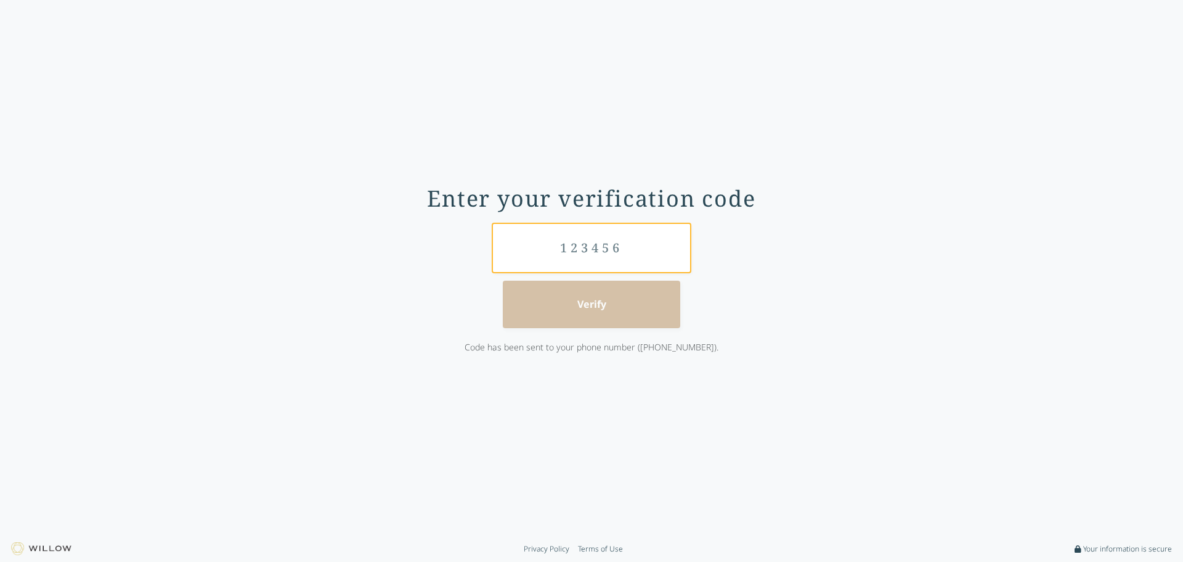
click at [594, 264] on input "text" at bounding box center [591, 247] width 197 height 47
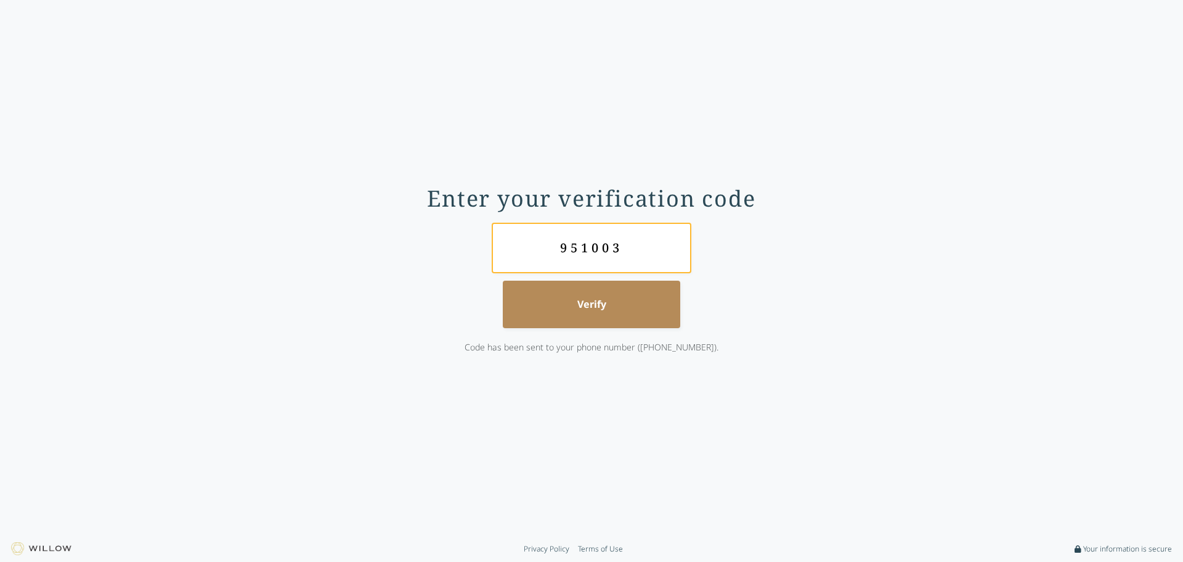
type input "951003"
click at [610, 302] on button "Verify" at bounding box center [592, 303] width 178 height 47
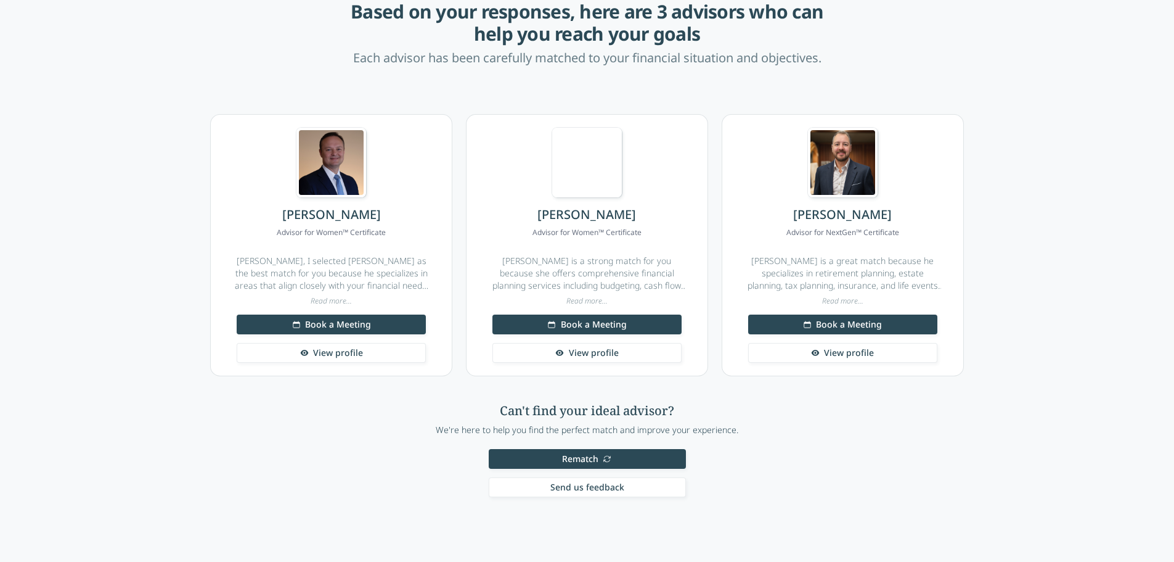
scroll to position [25, 0]
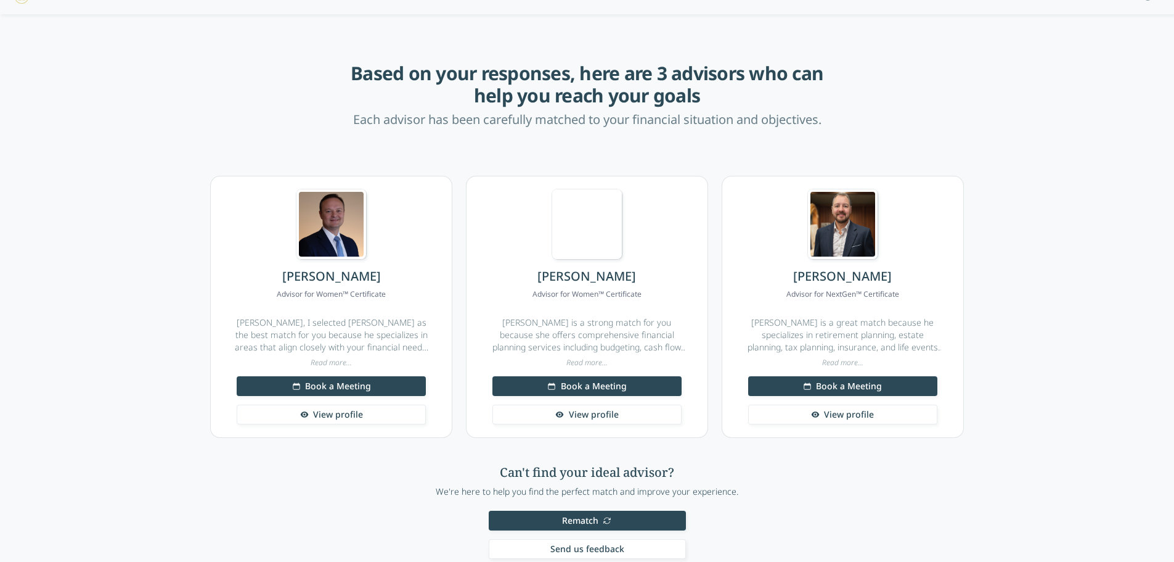
click at [598, 418] on span "View profile" at bounding box center [594, 414] width 50 height 12
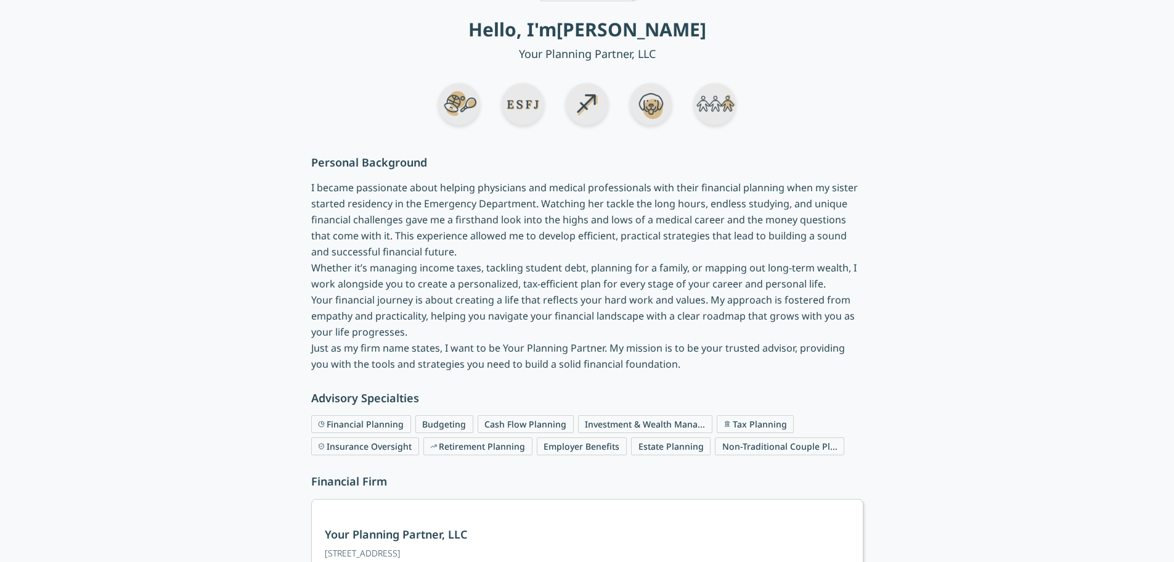
scroll to position [185, 0]
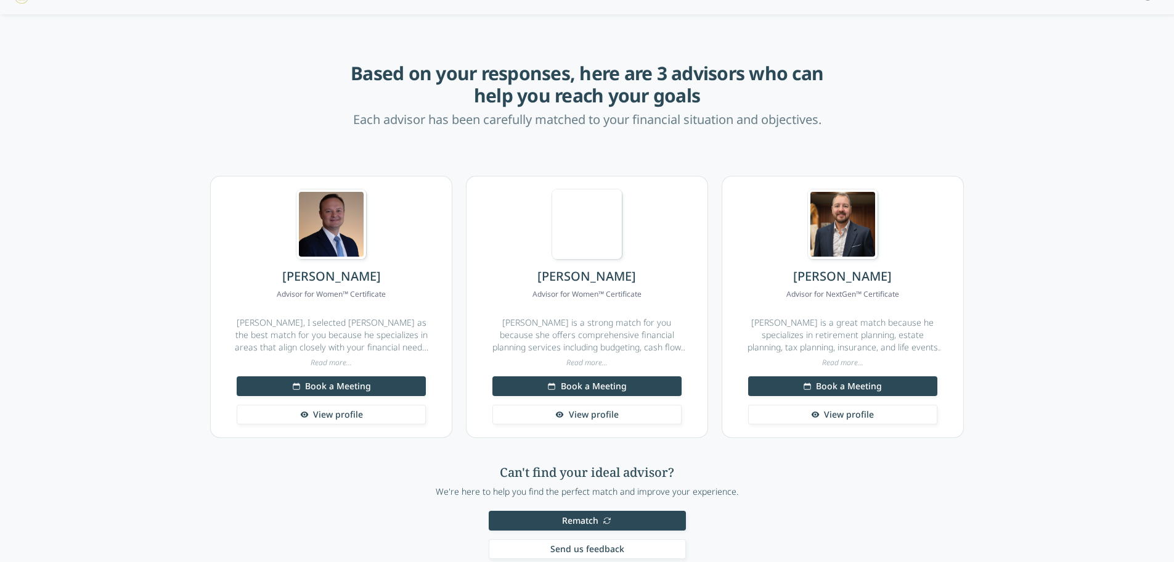
click at [97, 251] on main "Based on your responses, here are 3 advisors who can help you reach your goals …" at bounding box center [587, 318] width 1174 height 609
click at [372, 419] on link "View profile" at bounding box center [331, 414] width 189 height 20
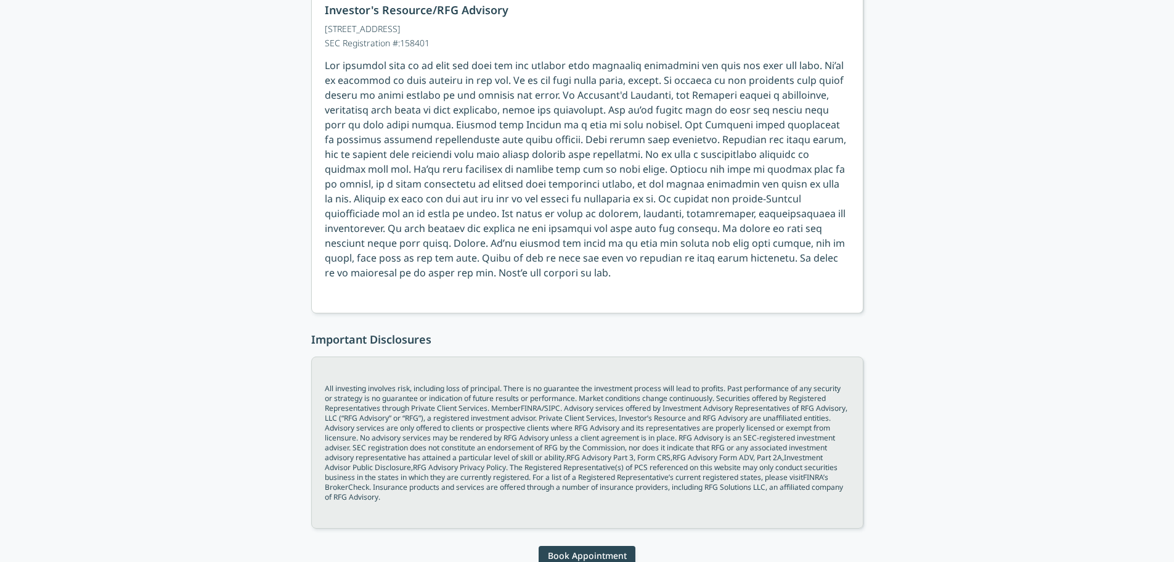
scroll to position [740, 0]
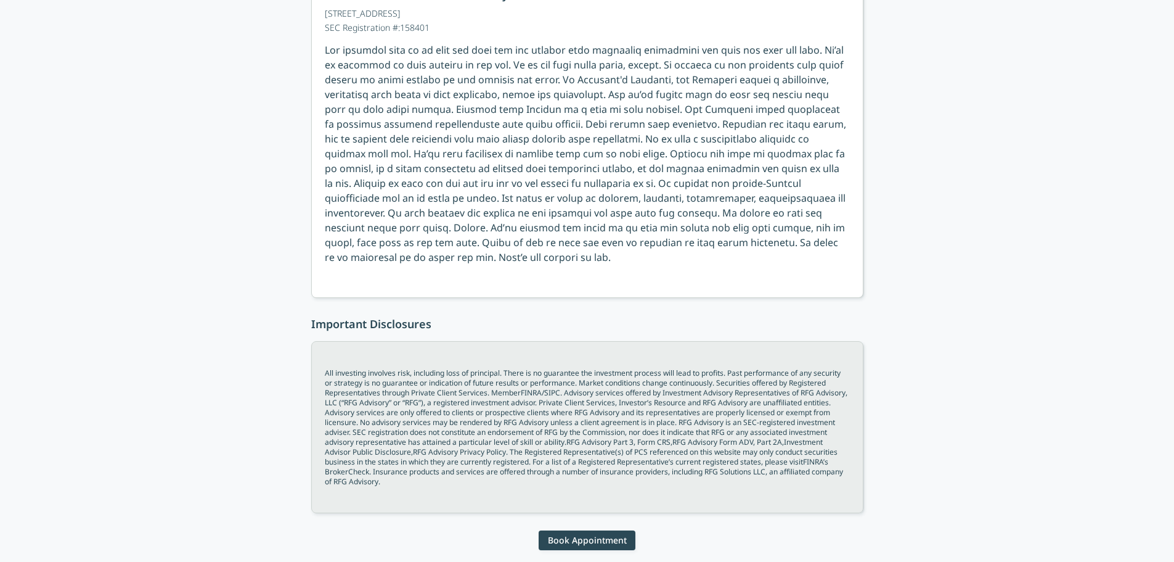
scroll to position [25, 0]
